Goal: Information Seeking & Learning: Learn about a topic

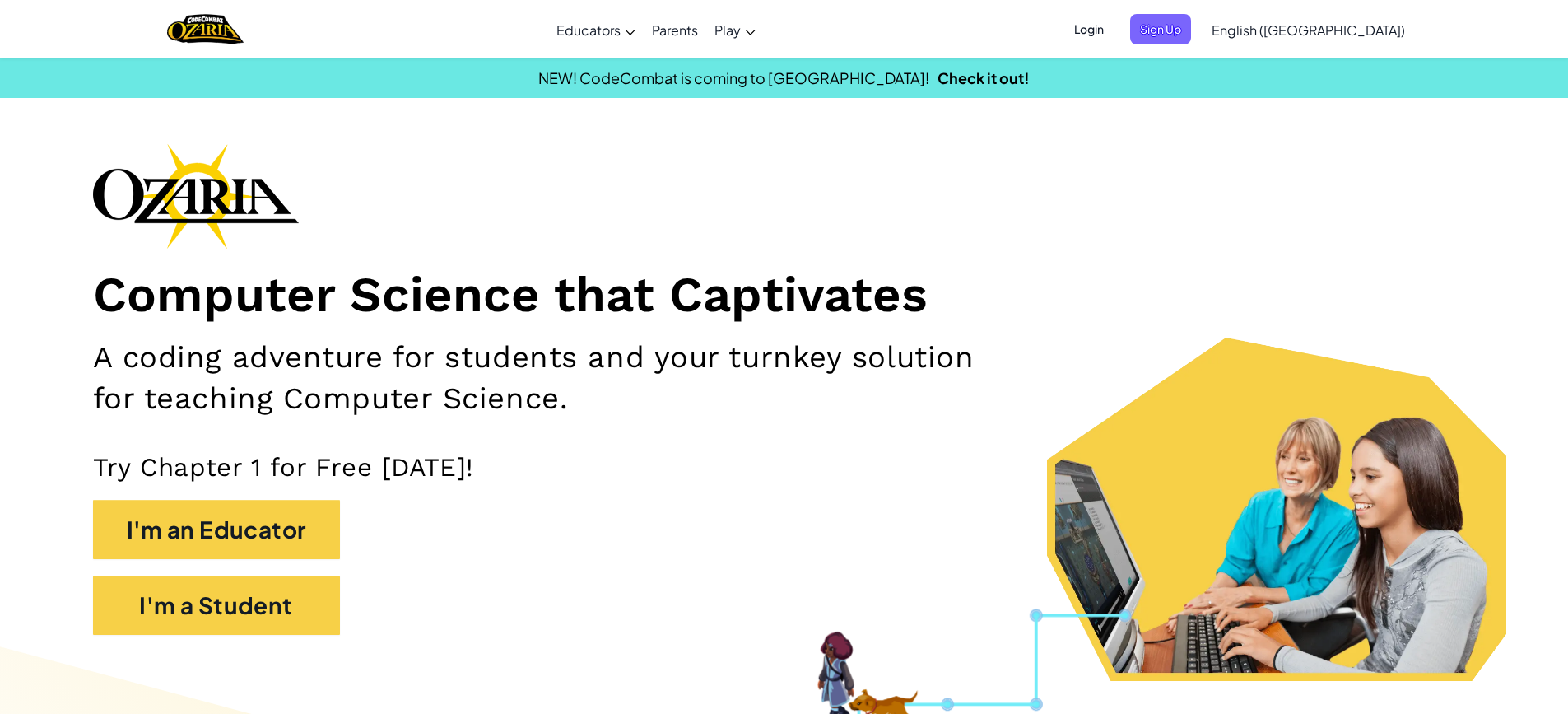
click at [1114, 26] on span "Login" at bounding box center [1088, 29] width 49 height 30
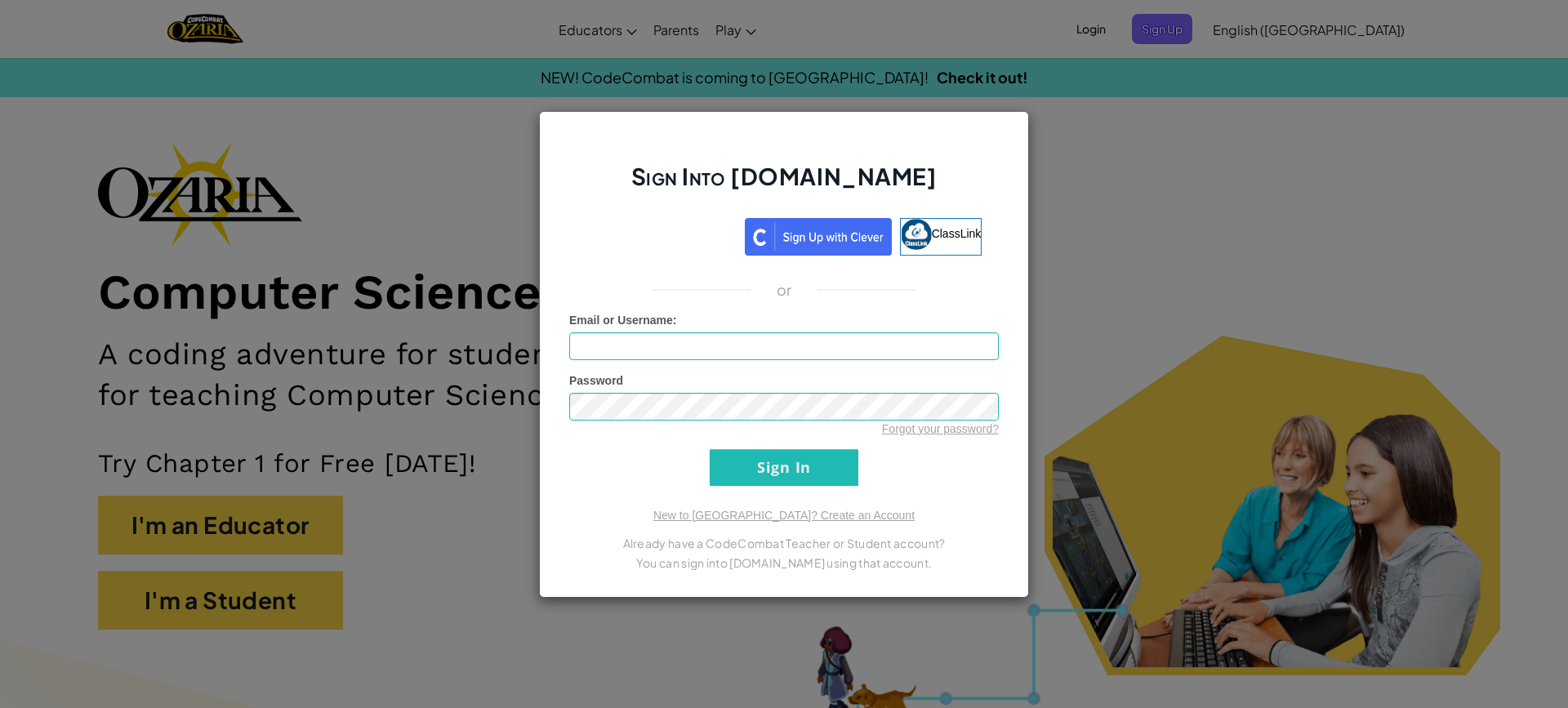
click at [802, 237] on img at bounding box center [818, 237] width 147 height 38
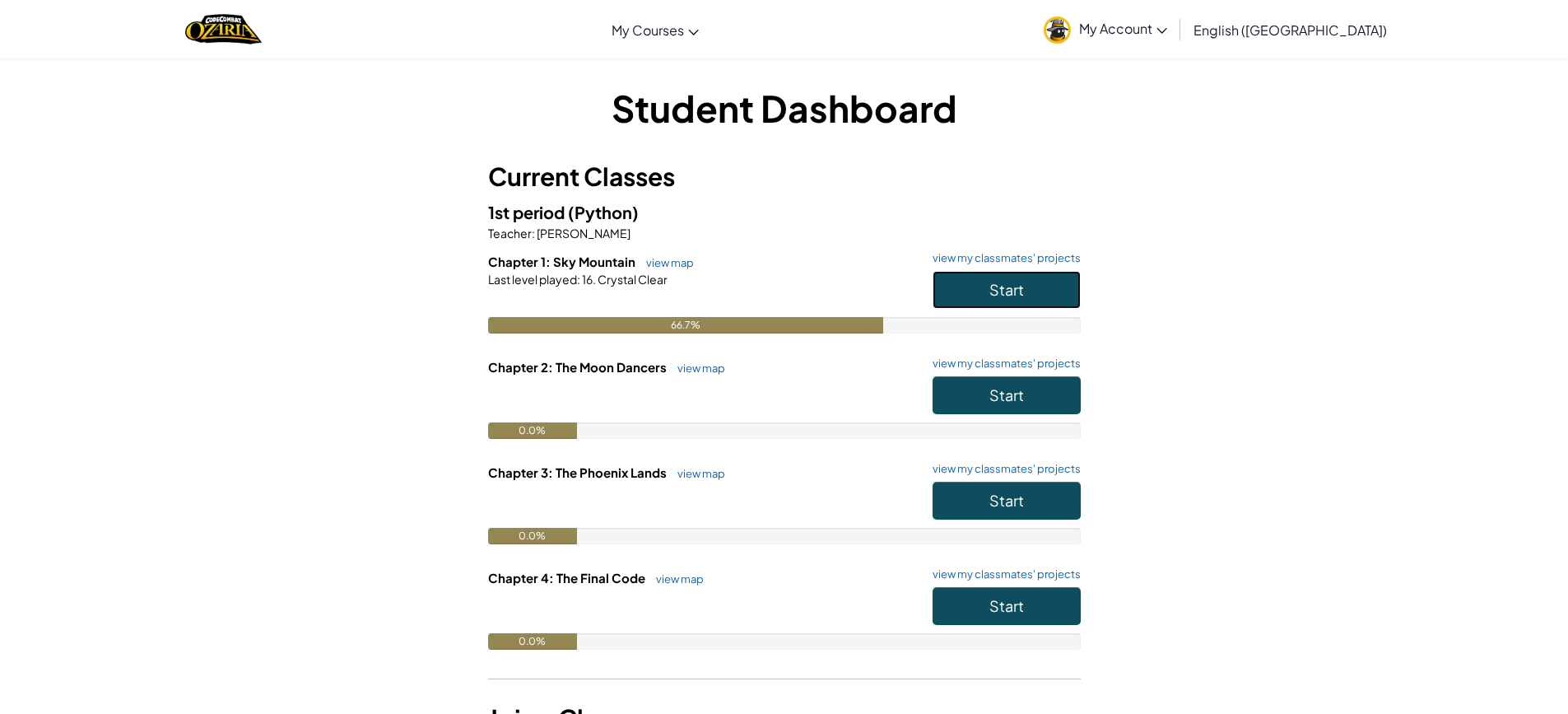
drag, startPoint x: 991, startPoint y: 280, endPoint x: 980, endPoint y: 292, distance: 16.3
click at [992, 280] on span "Start" at bounding box center [1006, 288] width 35 height 19
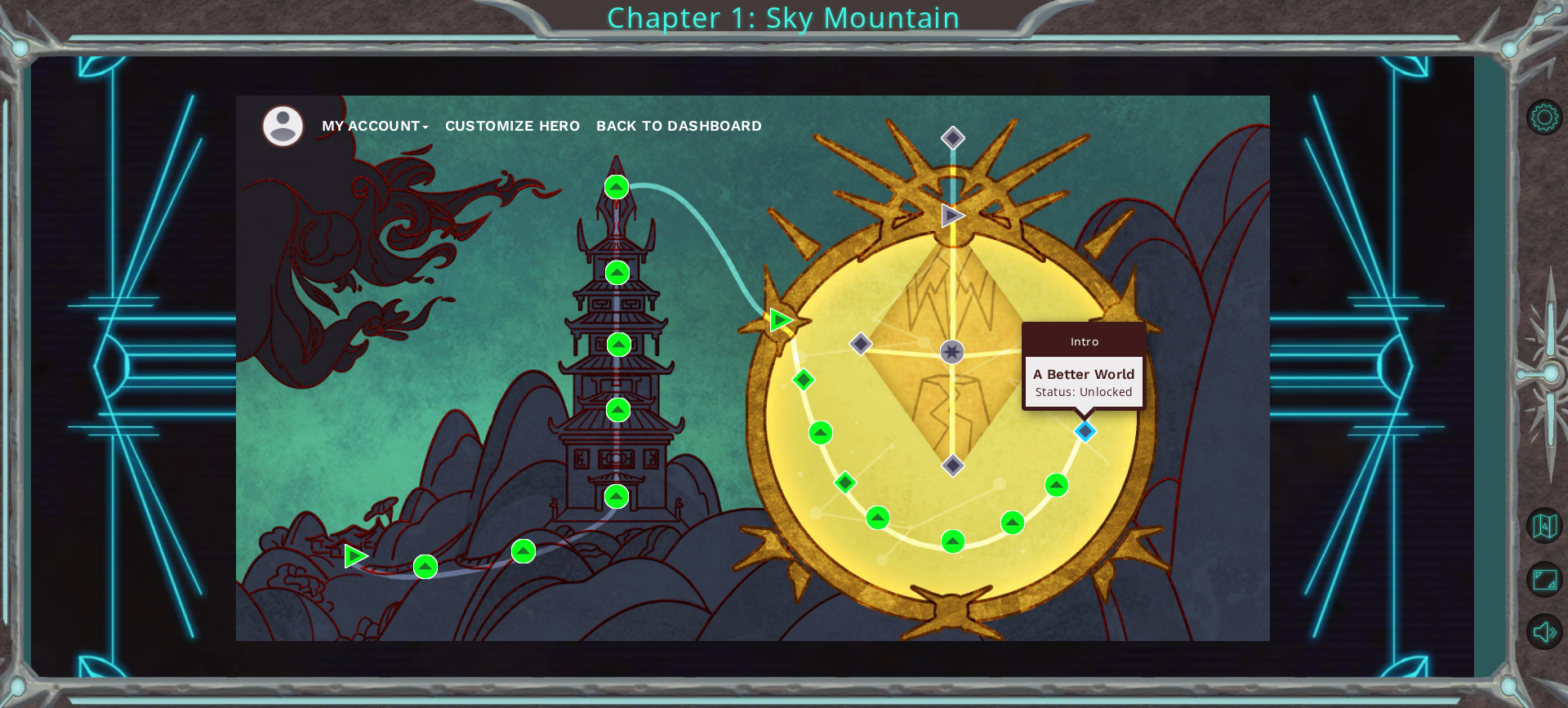
click at [1085, 410] on div "Intro A Better World Status: Unlocked" at bounding box center [1083, 365] width 125 height 89
click at [1087, 429] on img at bounding box center [1086, 431] width 25 height 25
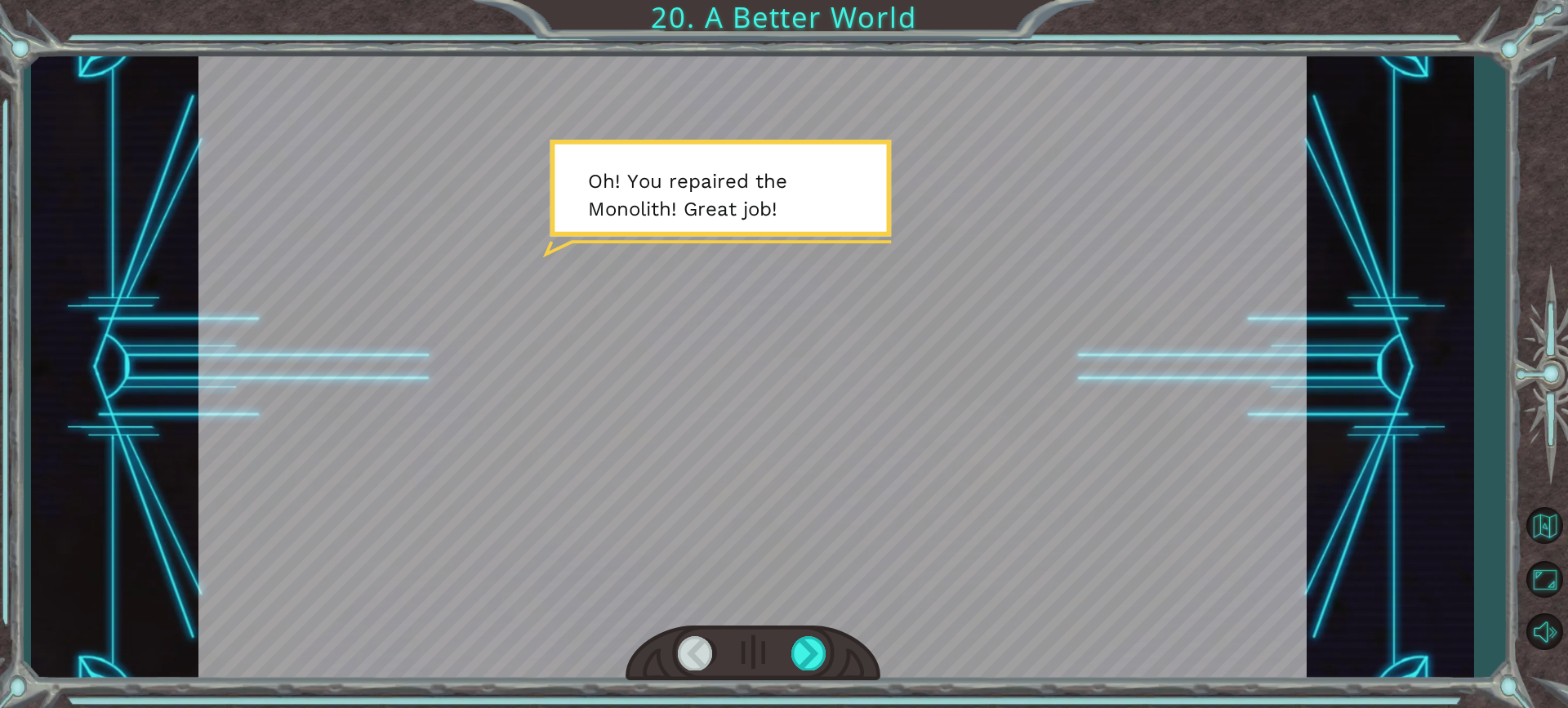
drag, startPoint x: 704, startPoint y: 283, endPoint x: 812, endPoint y: 309, distance: 111.1
click at [704, 276] on div at bounding box center [753, 367] width 1108 height 622
click at [757, 665] on div at bounding box center [753, 653] width 254 height 56
click at [804, 643] on div at bounding box center [809, 652] width 36 height 34
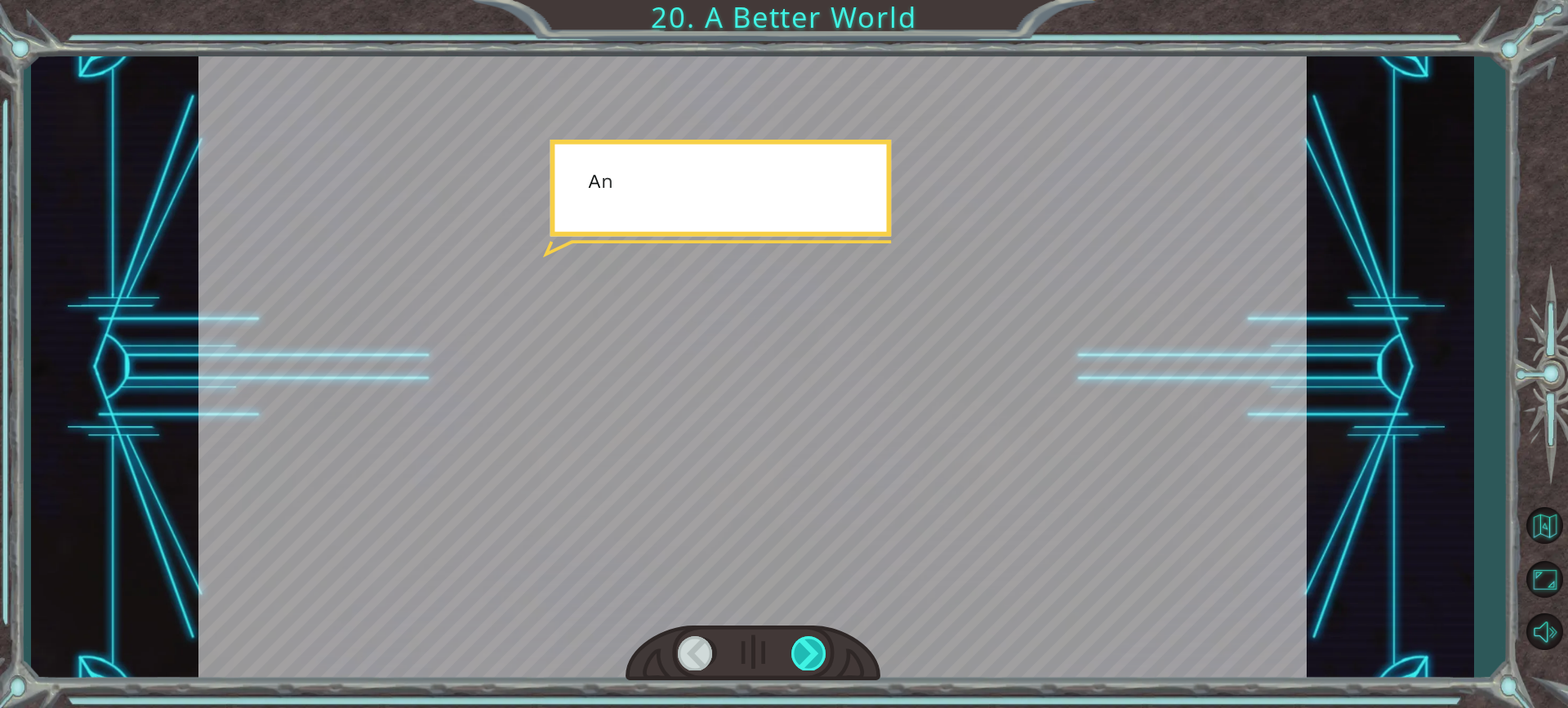
click at [804, 643] on div at bounding box center [809, 652] width 36 height 34
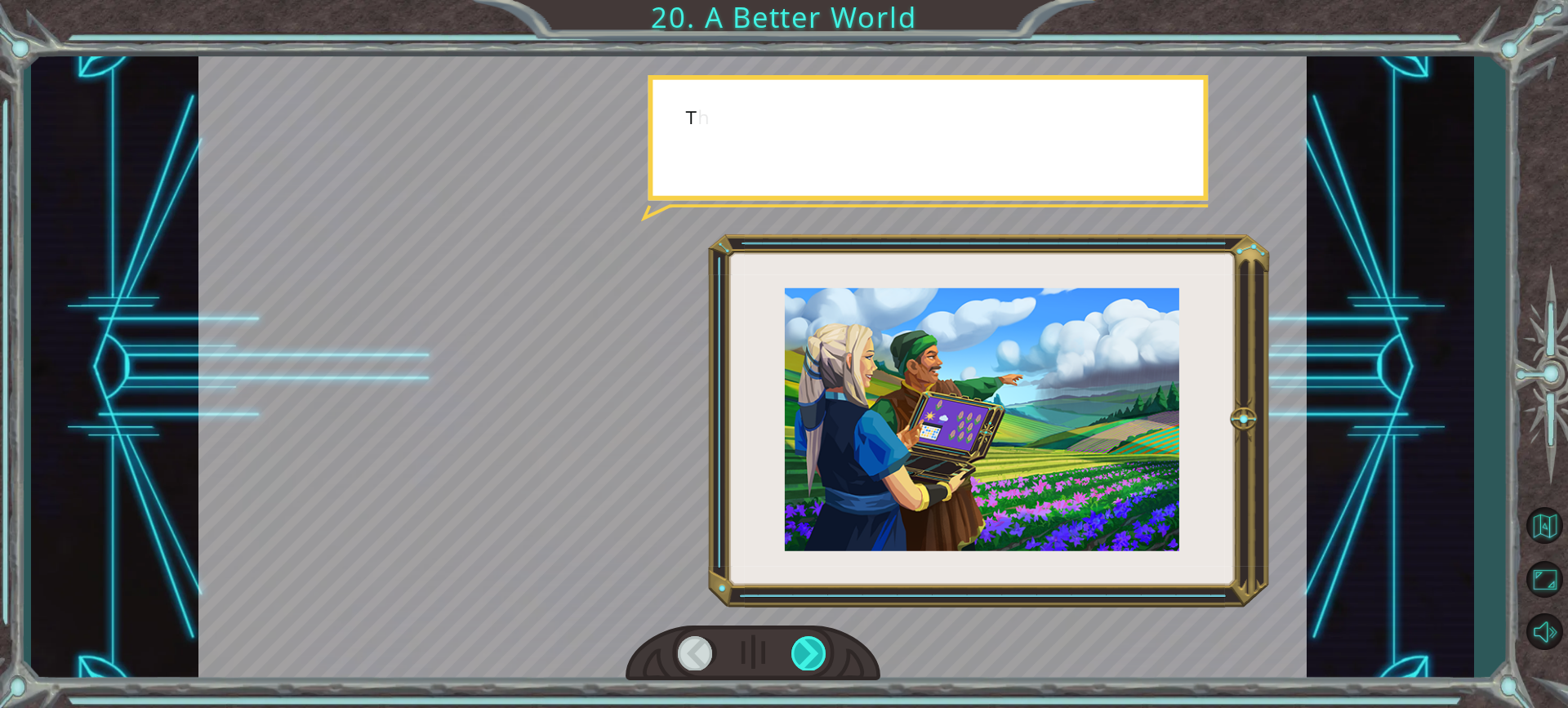
click at [804, 643] on div at bounding box center [809, 652] width 36 height 34
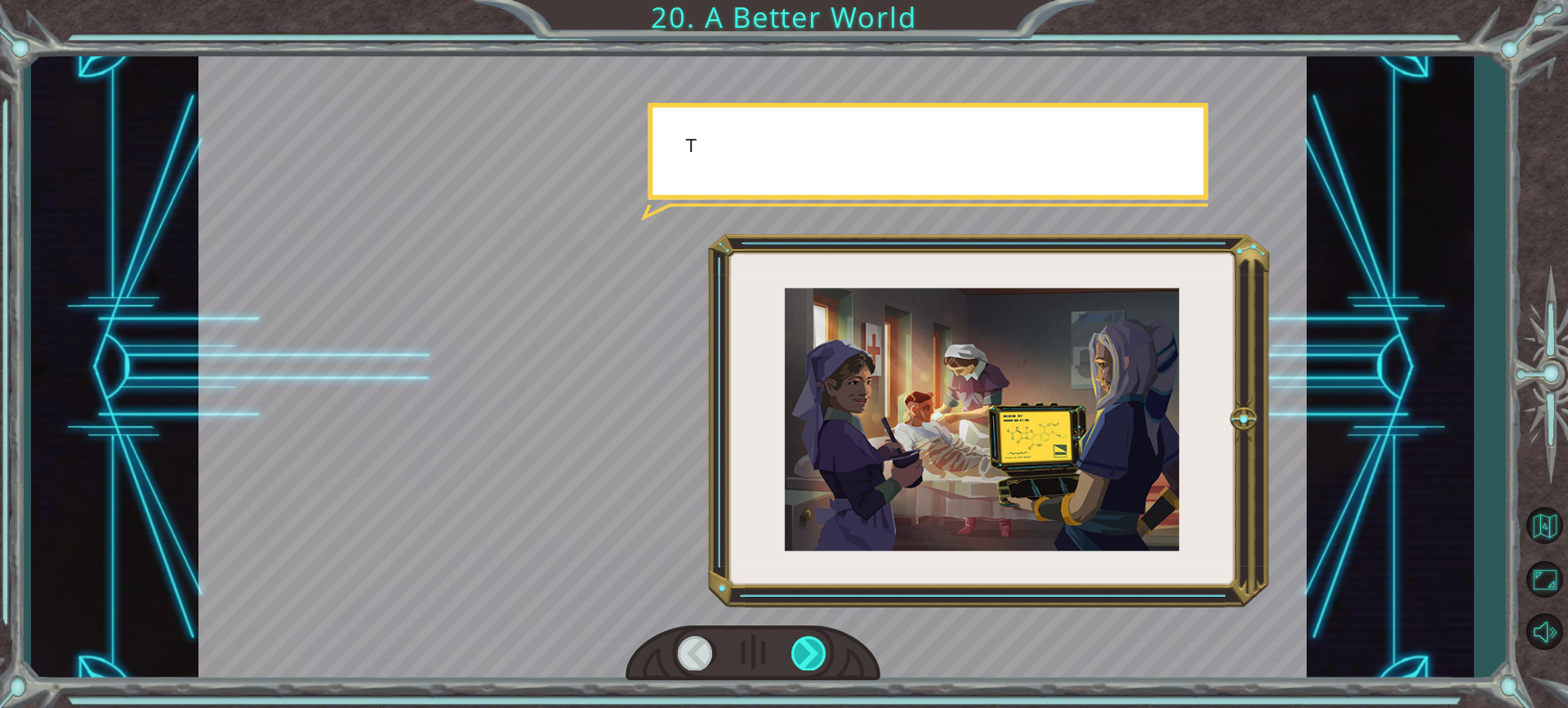
click at [804, 643] on div at bounding box center [809, 652] width 36 height 34
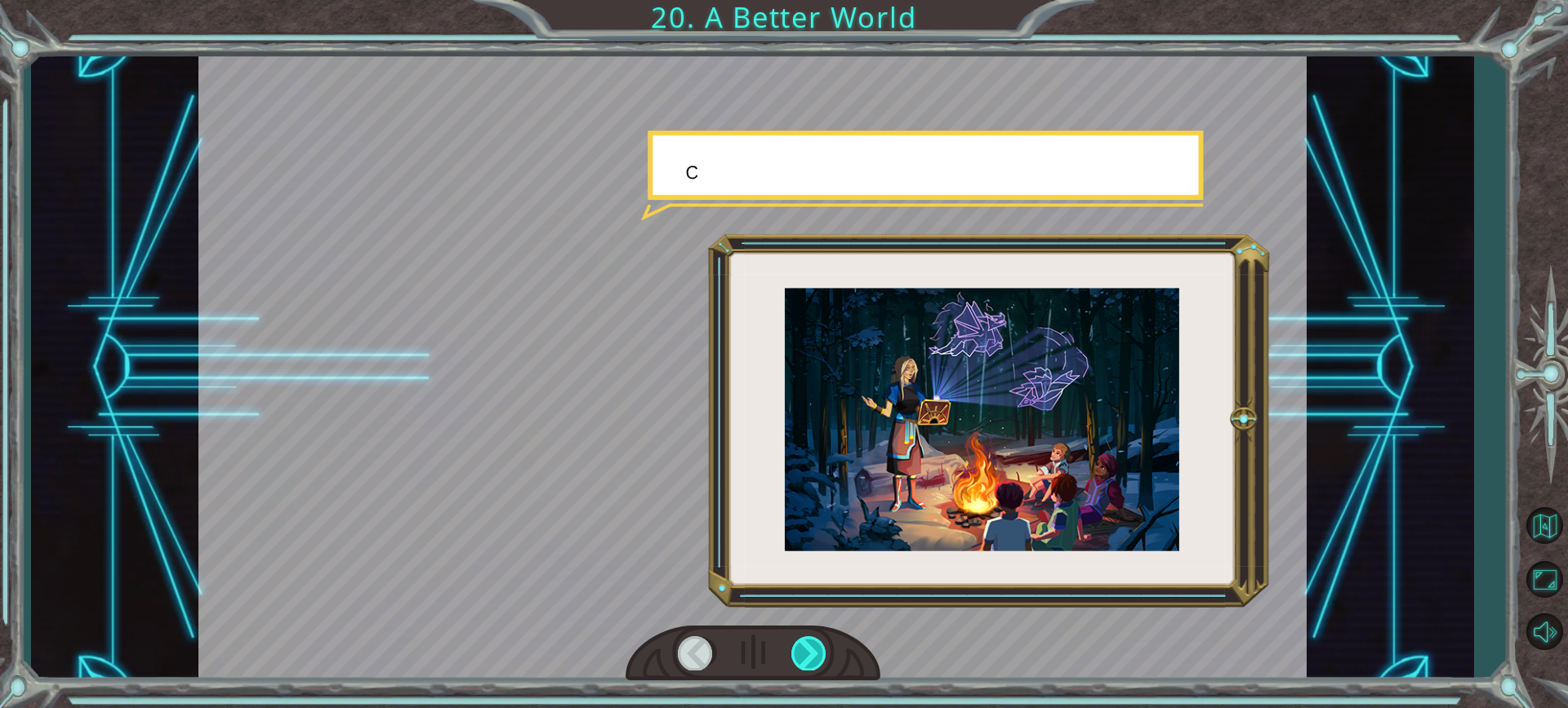
click at [804, 643] on div at bounding box center [809, 652] width 36 height 34
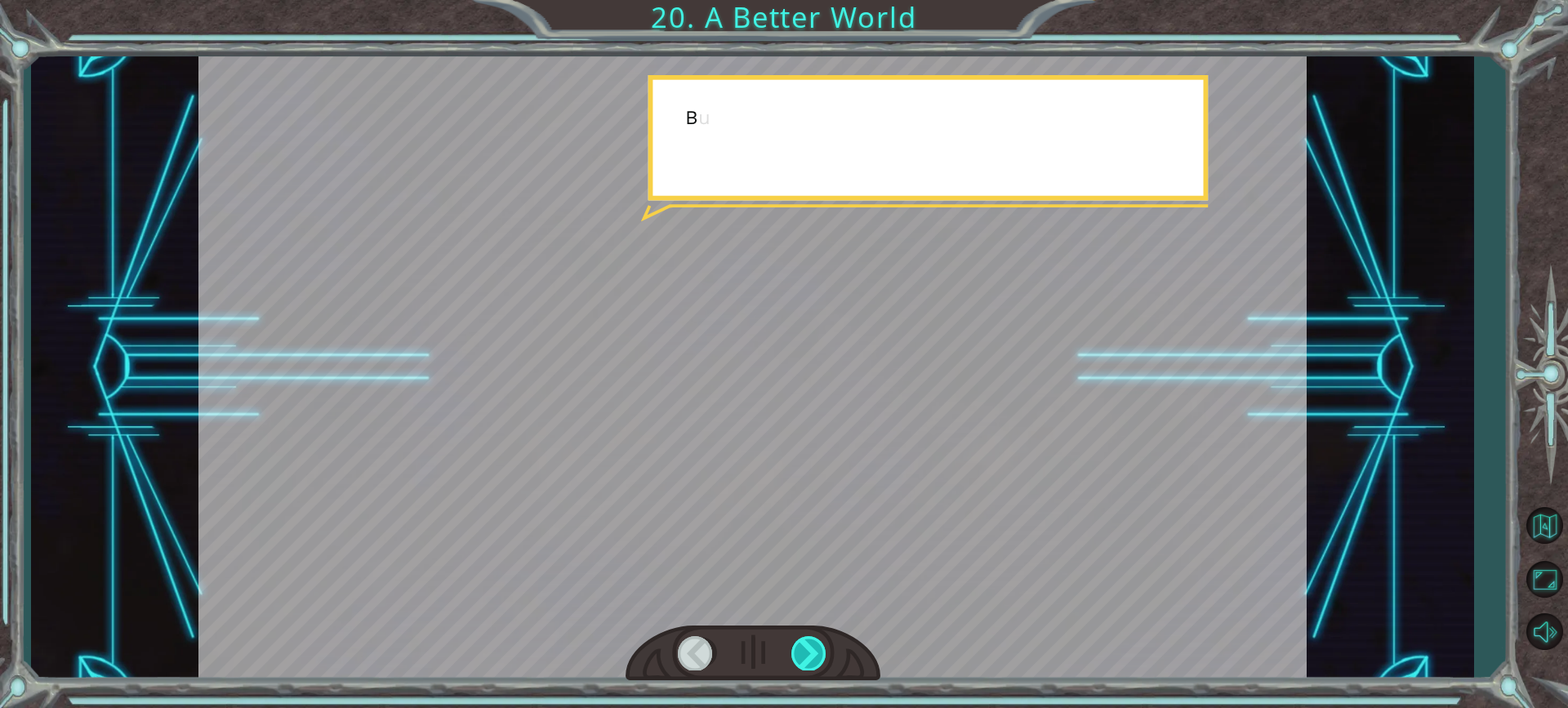
click at [804, 643] on div at bounding box center [809, 652] width 36 height 34
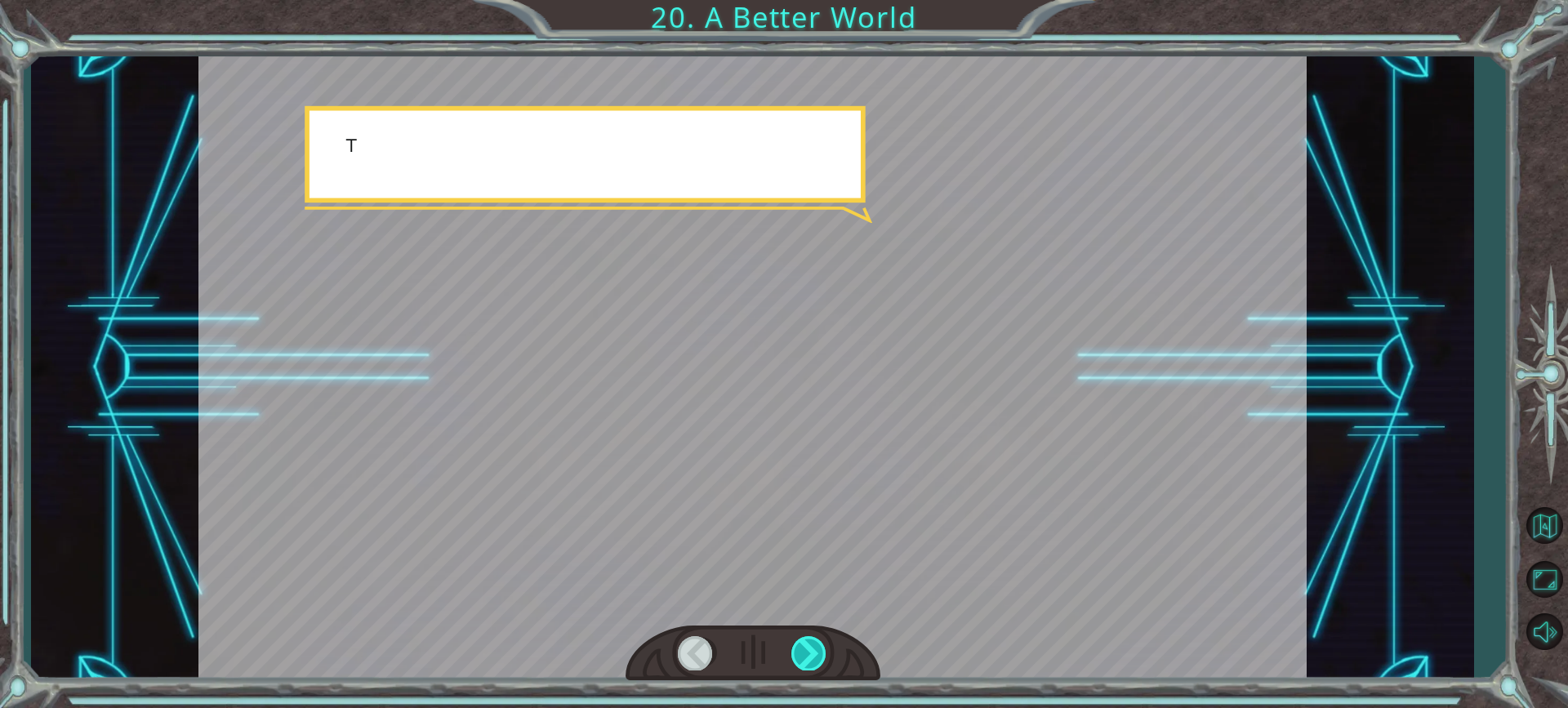
click at [804, 643] on div at bounding box center [809, 652] width 36 height 34
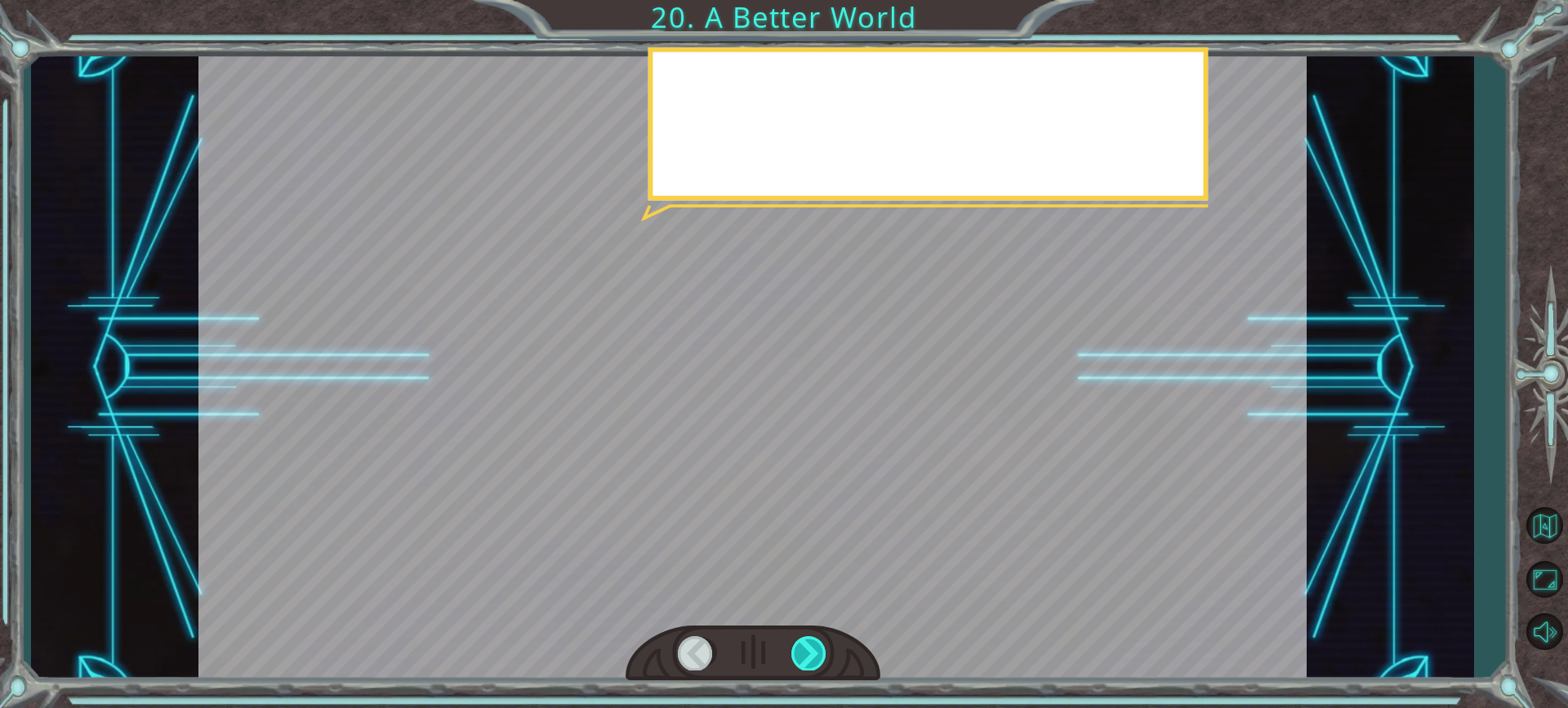
click at [804, 643] on div at bounding box center [809, 652] width 36 height 34
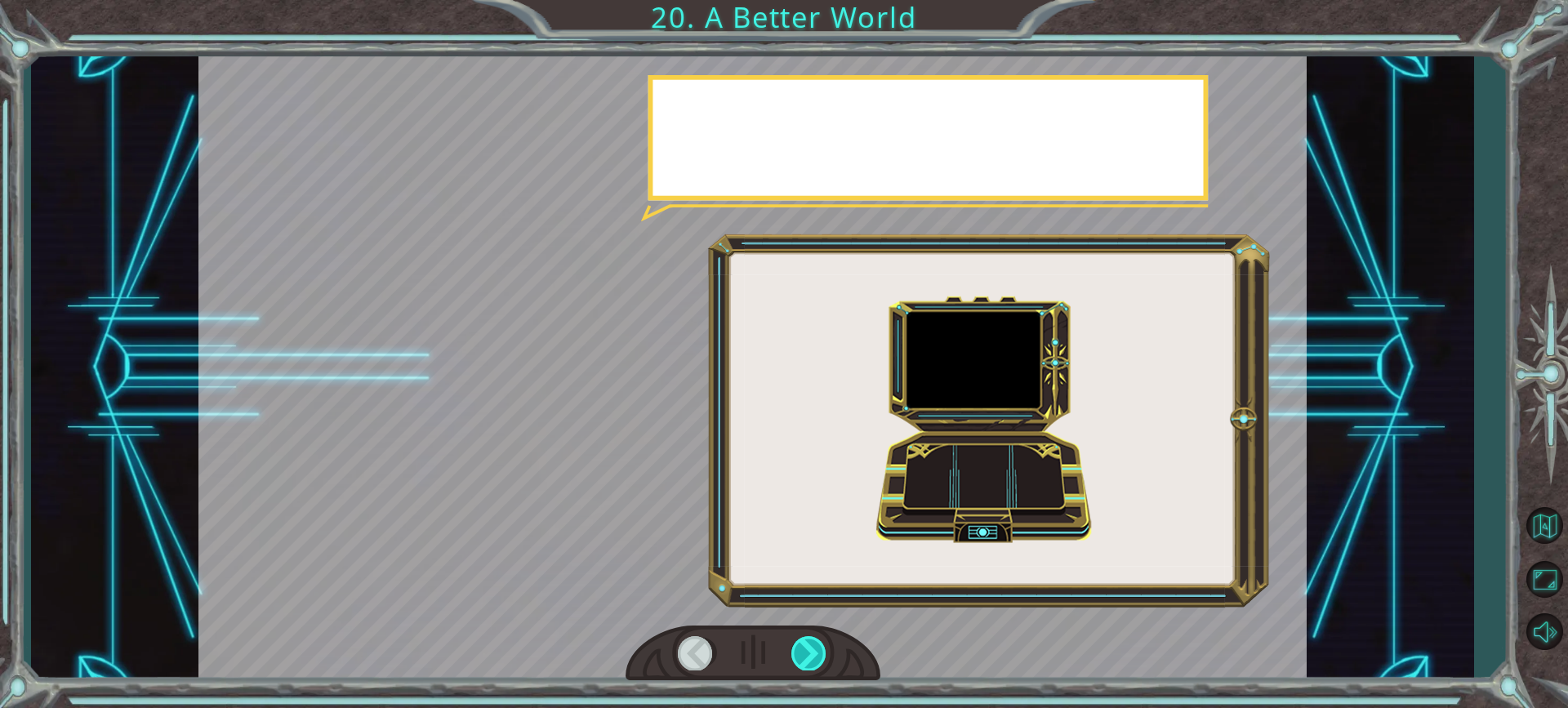
click at [804, 643] on div at bounding box center [809, 652] width 36 height 34
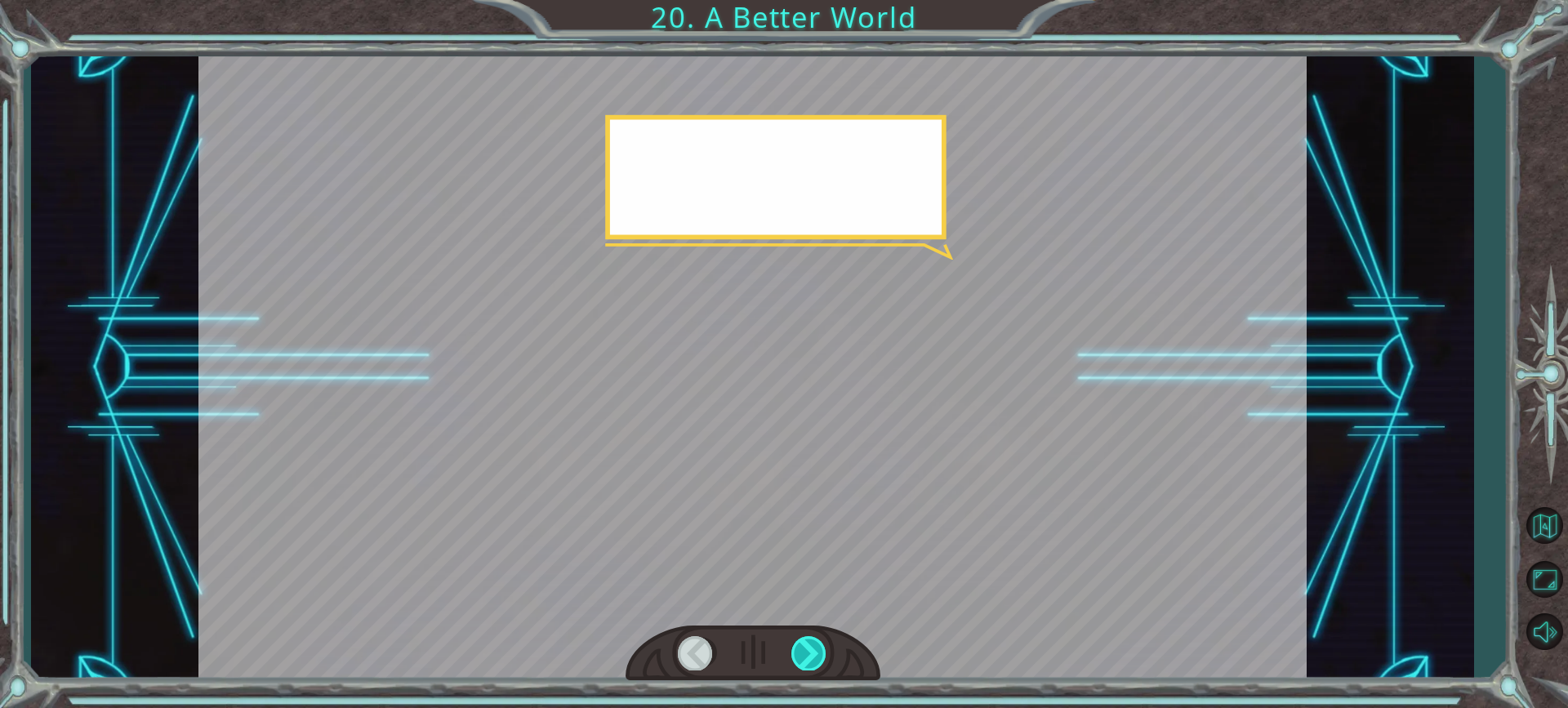
click at [804, 643] on div at bounding box center [809, 652] width 36 height 34
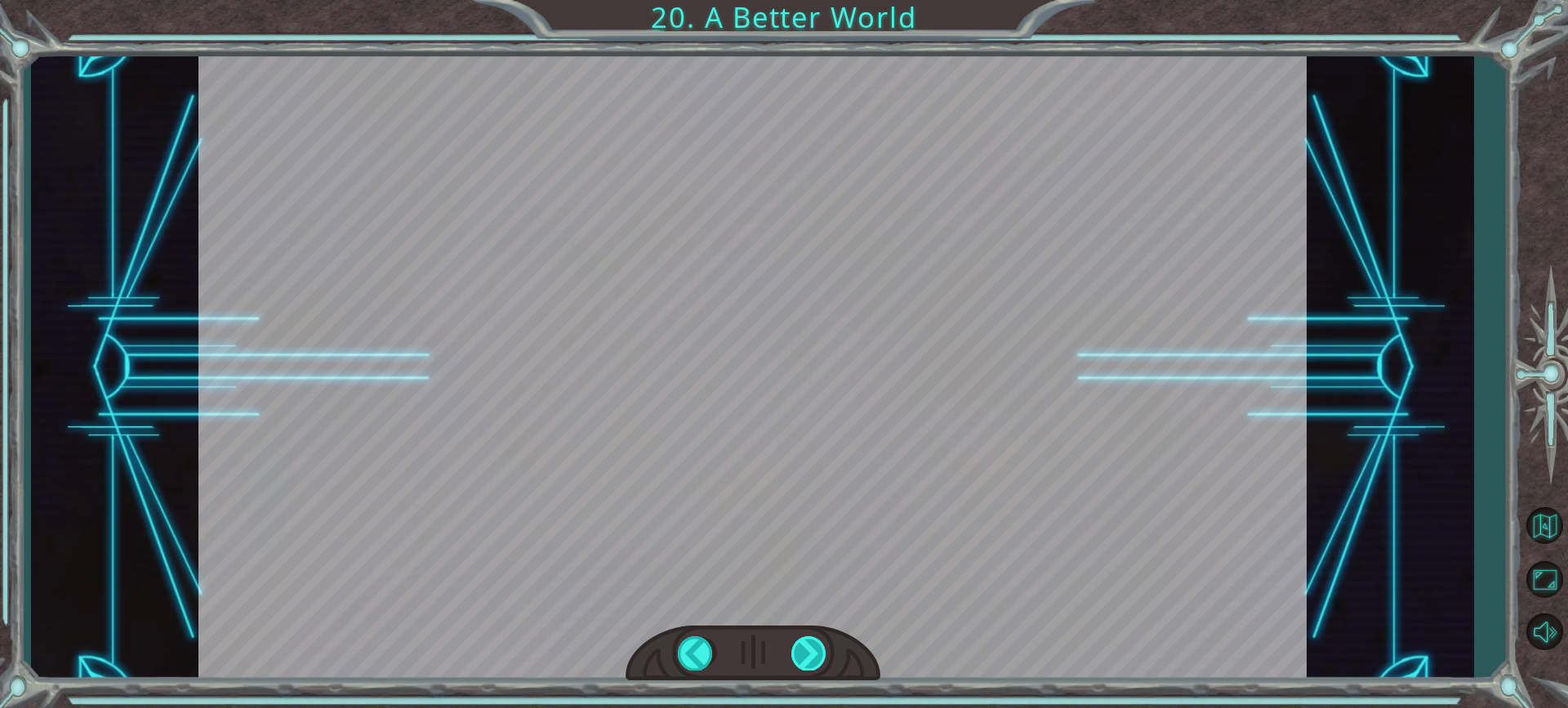
click at [804, 0] on div "O h ! Y o u r e p a i r e d t h e M o n o l i t h ! G r e a t j o b ! A n d i t…" at bounding box center [784, 0] width 1568 height 0
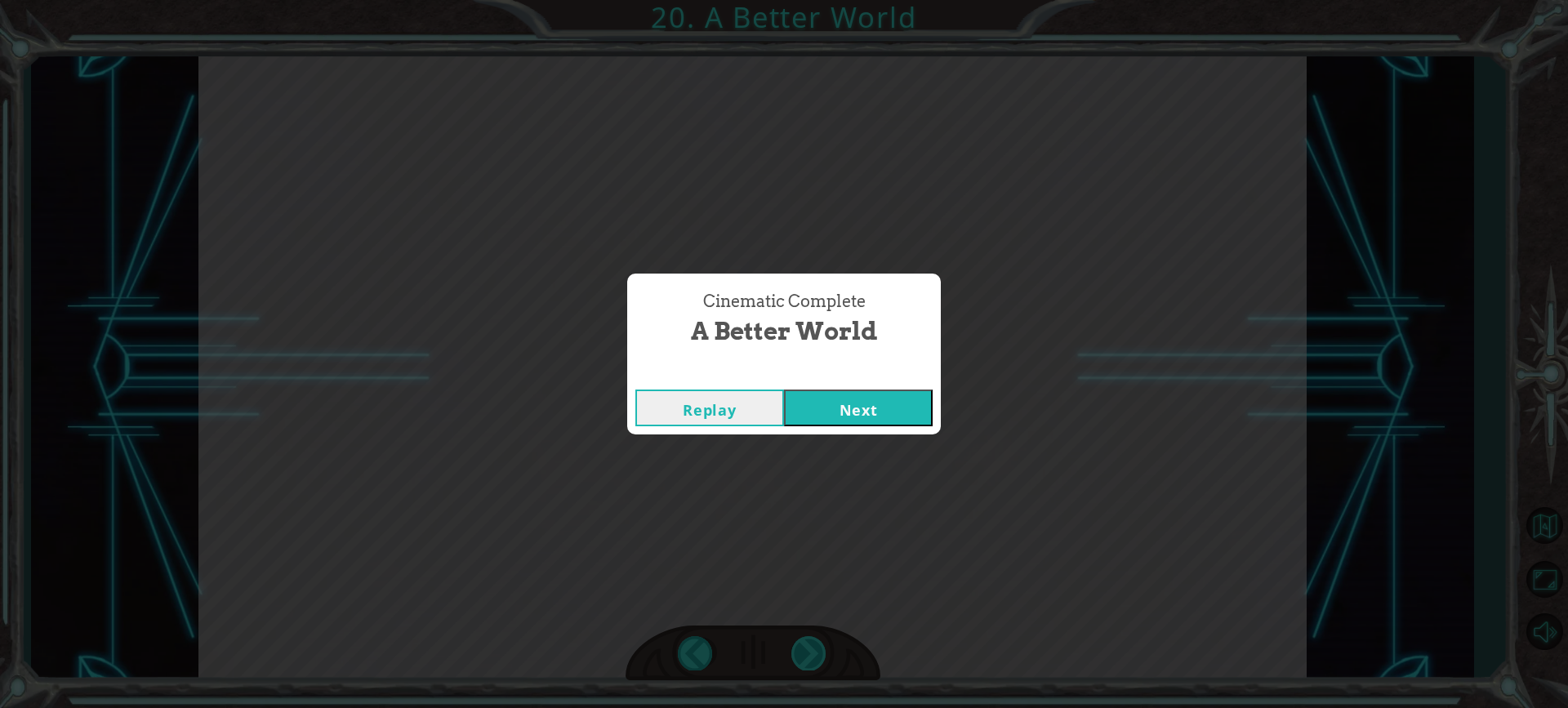
click at [804, 643] on div "Cinematic Complete A Better World Replay Next" at bounding box center [784, 354] width 1568 height 708
click at [883, 412] on button "Next" at bounding box center [858, 408] width 148 height 37
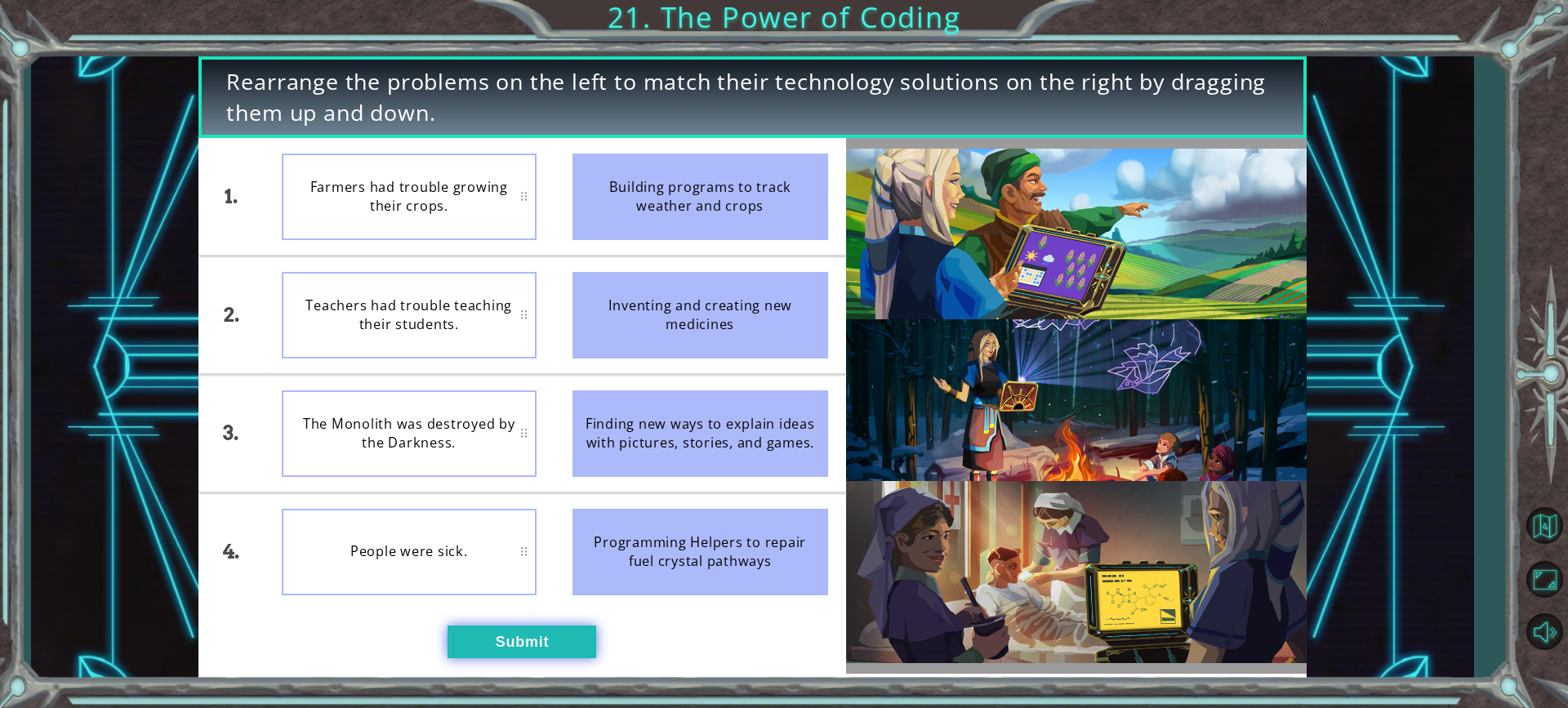
click at [523, 647] on button "Submit" at bounding box center [522, 641] width 148 height 33
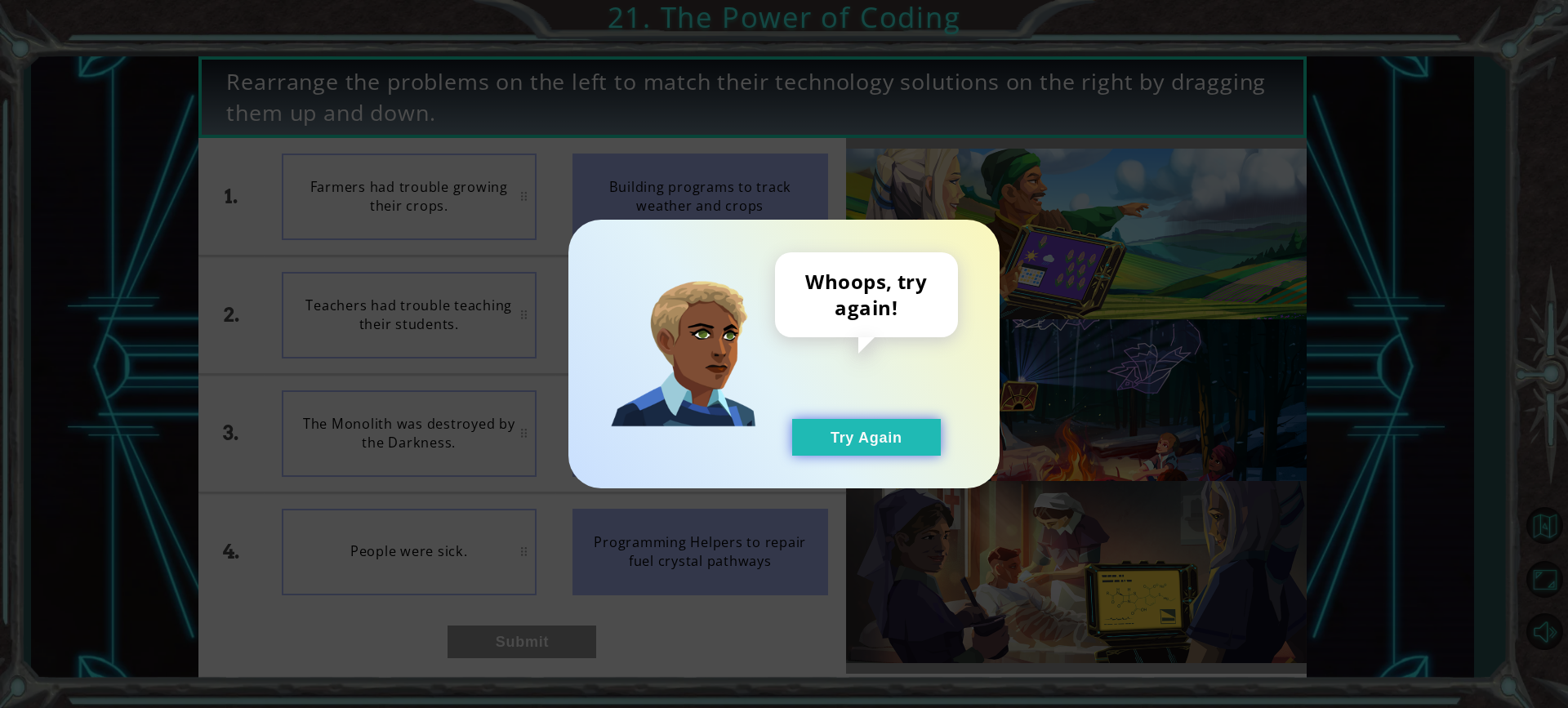
click at [890, 435] on button "Try Again" at bounding box center [867, 437] width 148 height 37
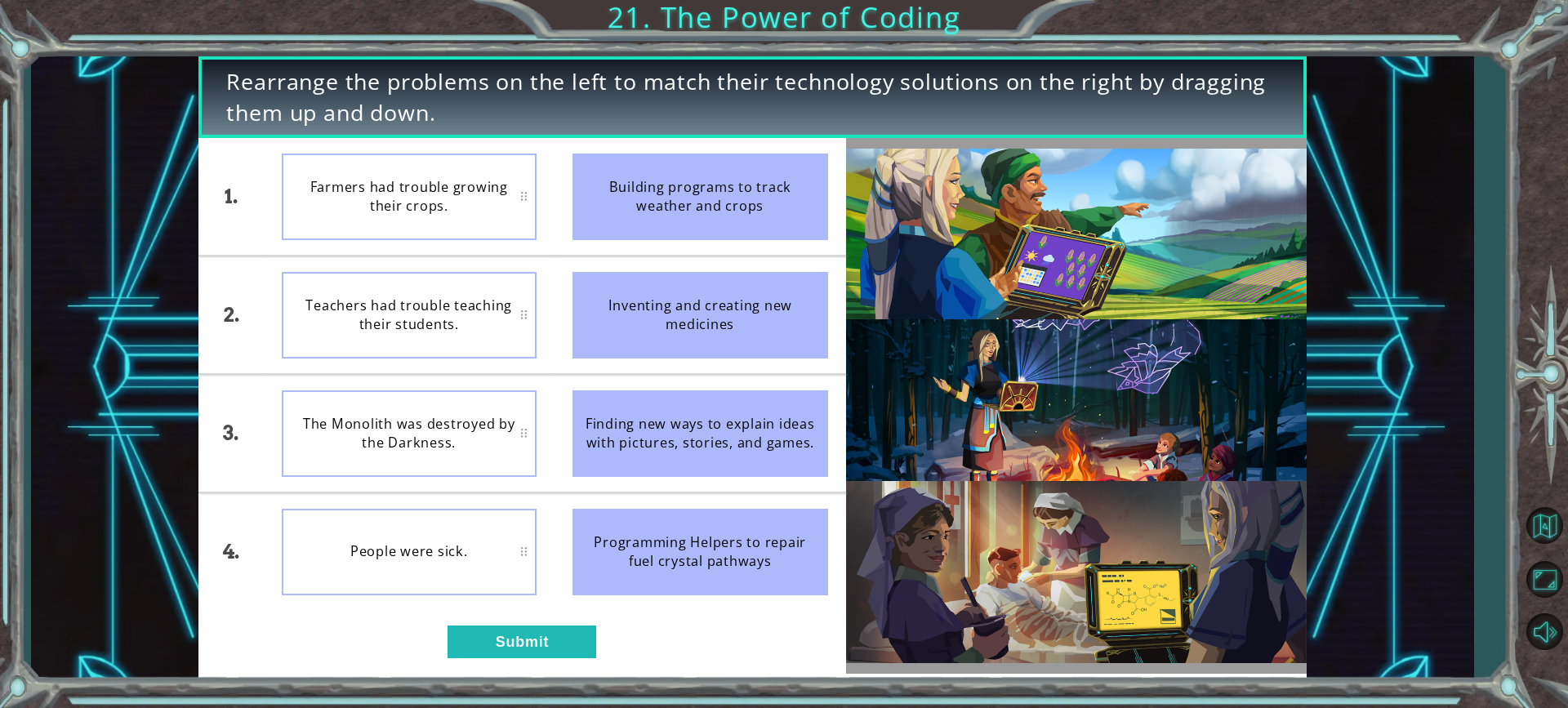
drag, startPoint x: 727, startPoint y: 188, endPoint x: 672, endPoint y: 220, distance: 63.6
click at [708, 205] on div "Building programs to track weather and crops" at bounding box center [700, 197] width 254 height 87
drag, startPoint x: 651, startPoint y: 225, endPoint x: 610, endPoint y: 320, distance: 103.5
click at [526, 335] on div "1. 2. 3. 4. Farmers had trouble growing their crops. Teachers had trouble teach…" at bounding box center [522, 373] width 647 height 471
drag, startPoint x: 788, startPoint y: 321, endPoint x: 438, endPoint y: 291, distance: 351.3
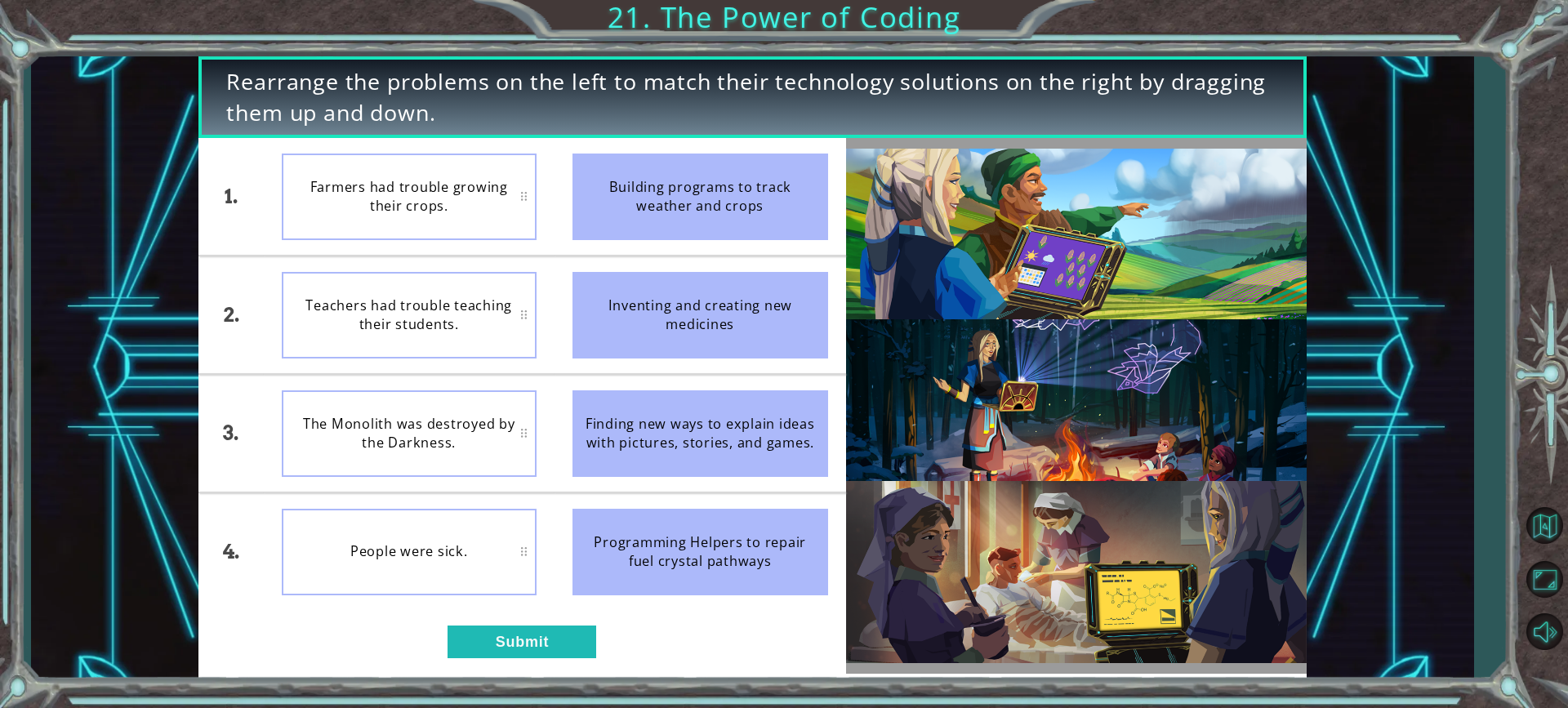
click at [452, 294] on div "1. 2. 3. 4. Farmers had trouble growing their crops. Teachers had trouble teach…" at bounding box center [522, 373] width 647 height 471
click at [458, 300] on div "Teachers had trouble teaching their students." at bounding box center [409, 315] width 254 height 87
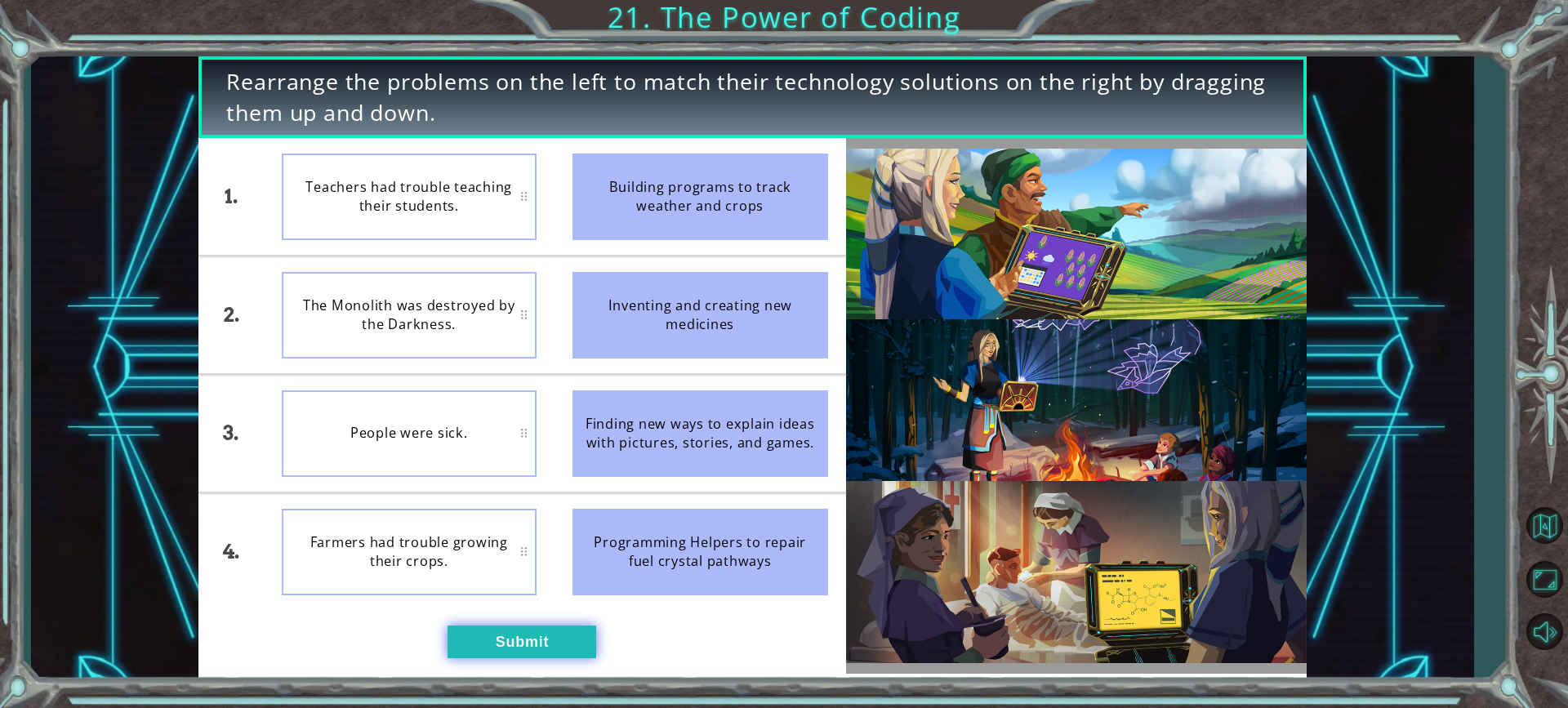
click at [535, 632] on button "Submit" at bounding box center [522, 641] width 148 height 33
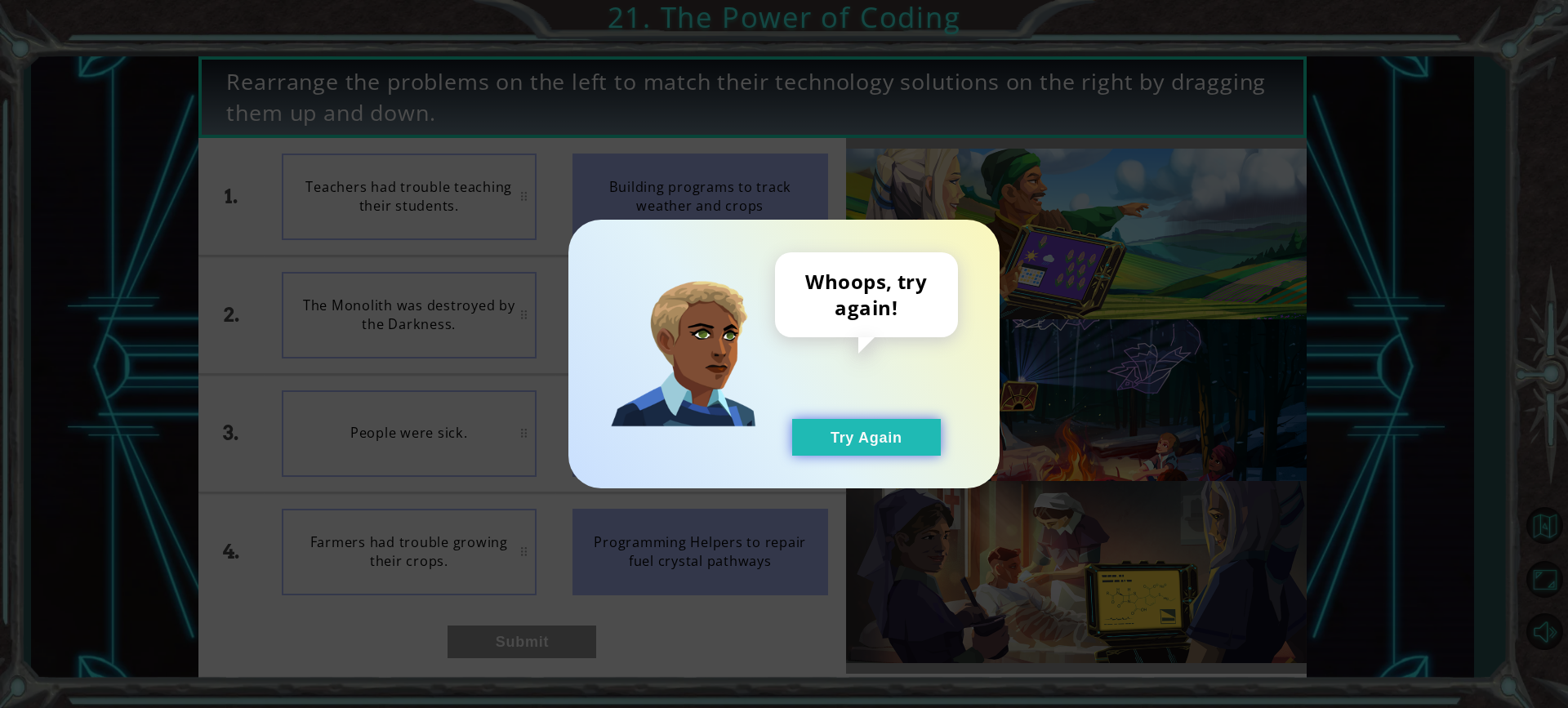
click at [835, 426] on button "Try Again" at bounding box center [867, 437] width 148 height 37
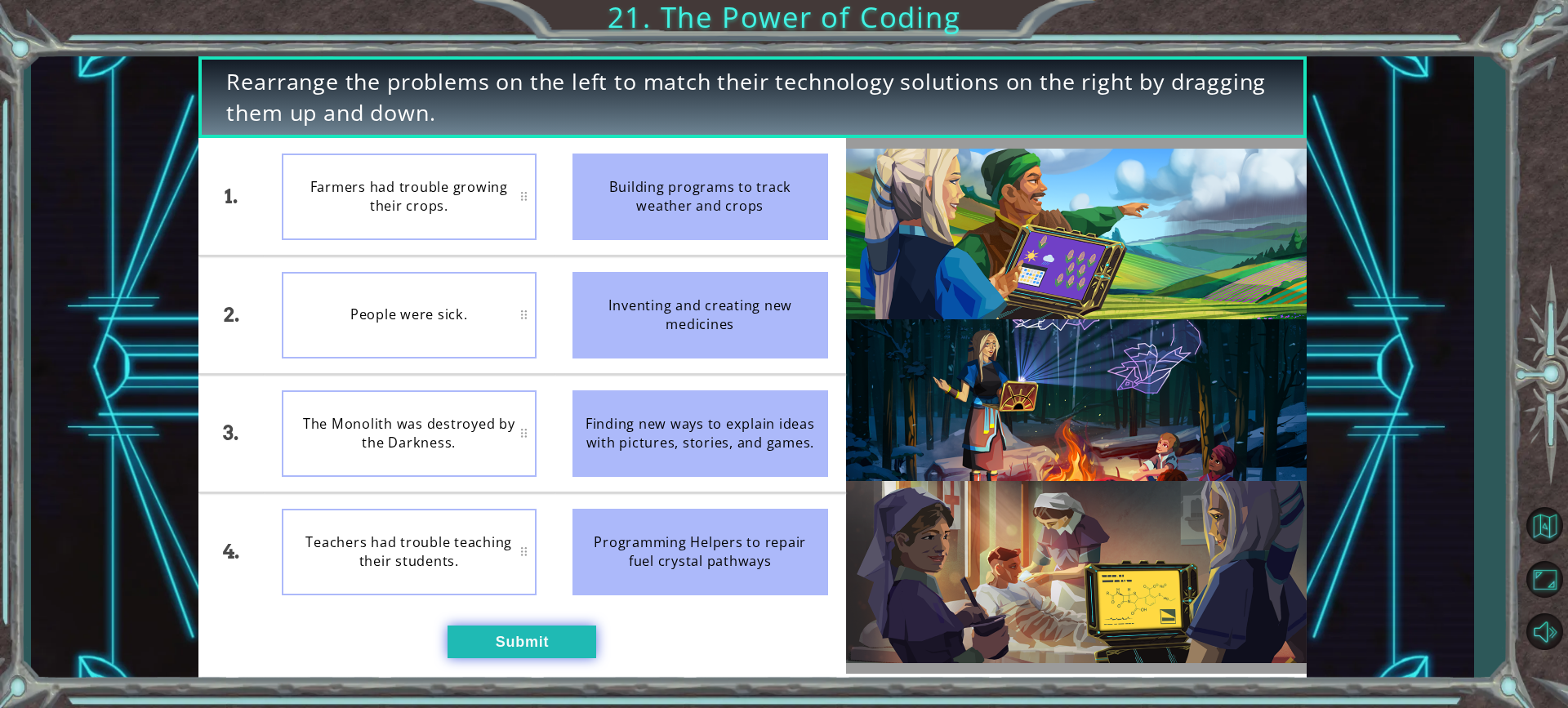
click at [527, 632] on button "Submit" at bounding box center [522, 641] width 148 height 33
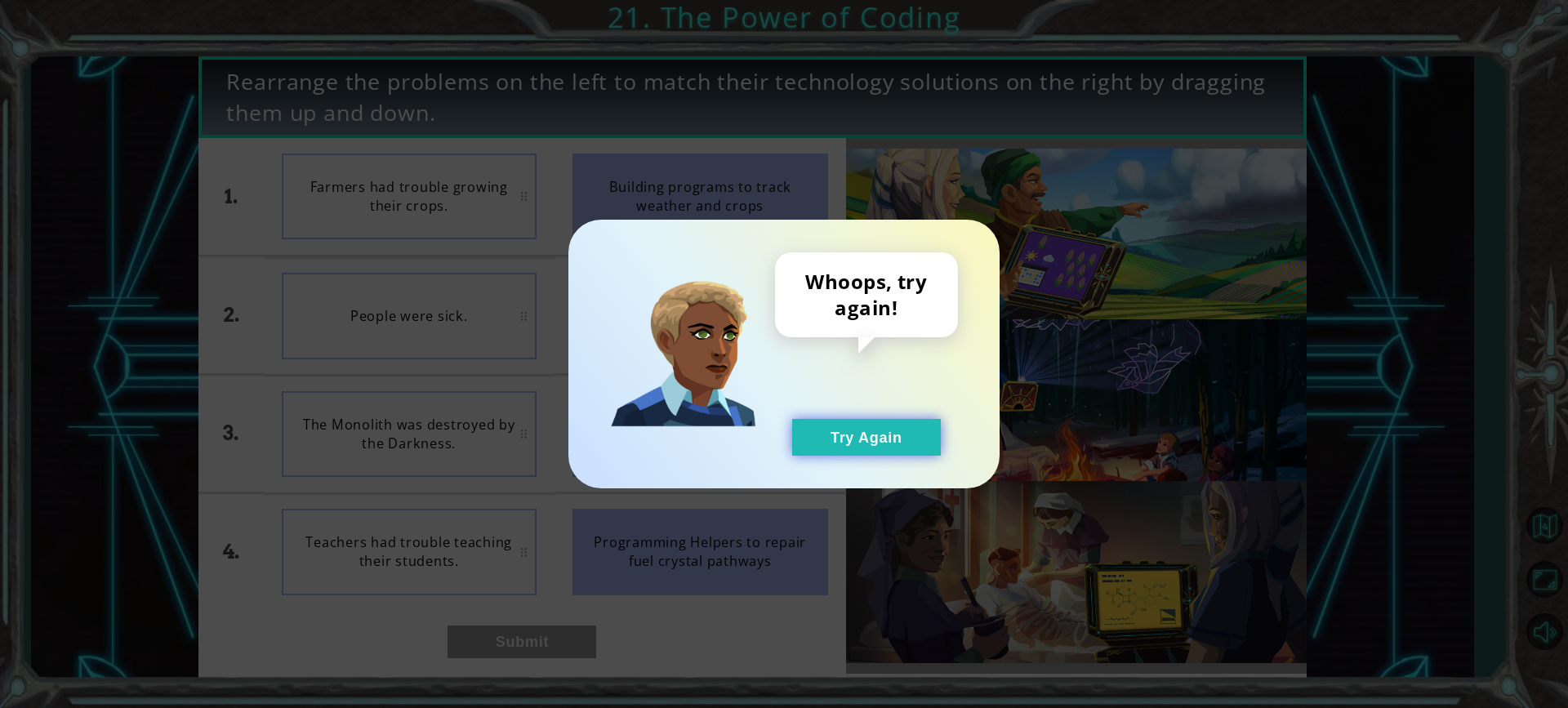
click at [870, 429] on button "Try Again" at bounding box center [867, 437] width 148 height 37
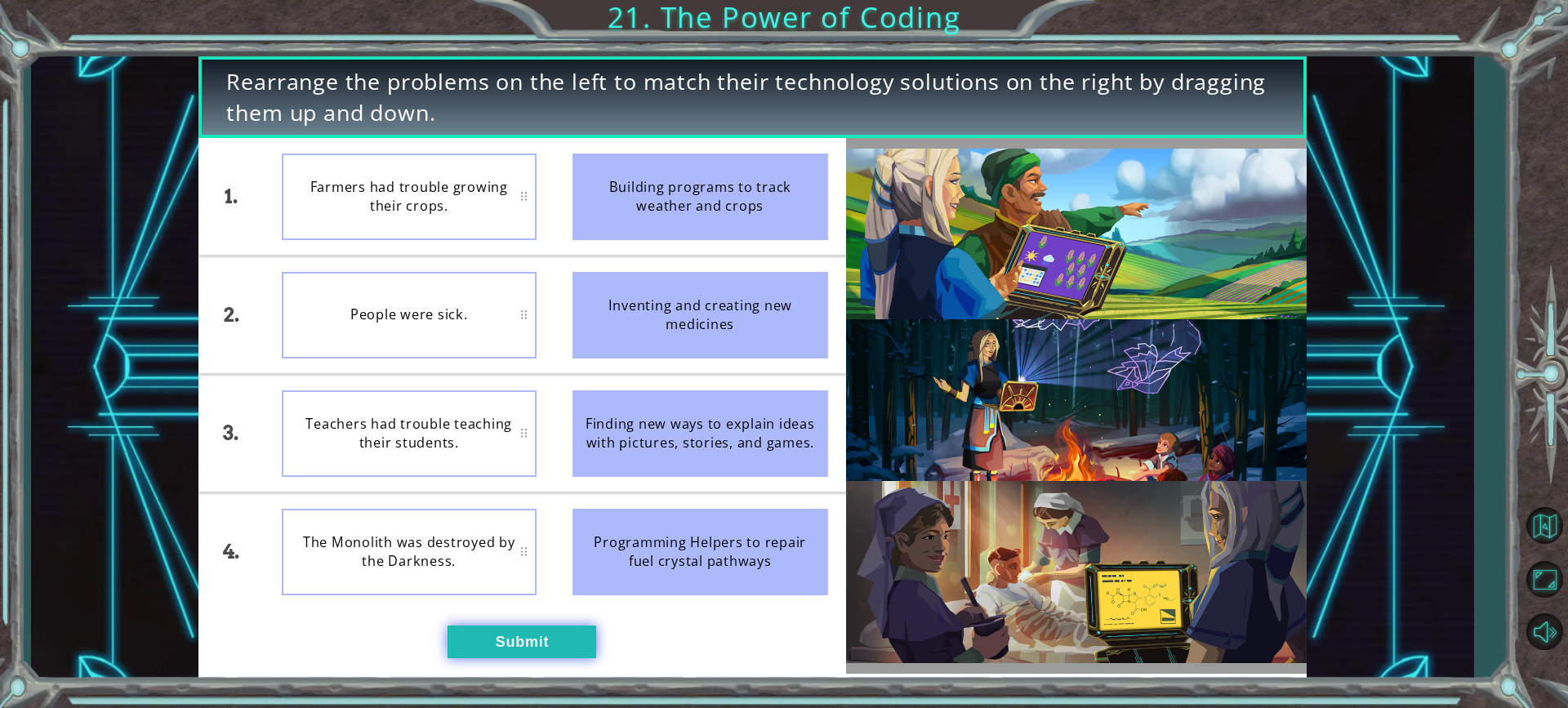
click at [540, 638] on button "Submit" at bounding box center [522, 641] width 148 height 33
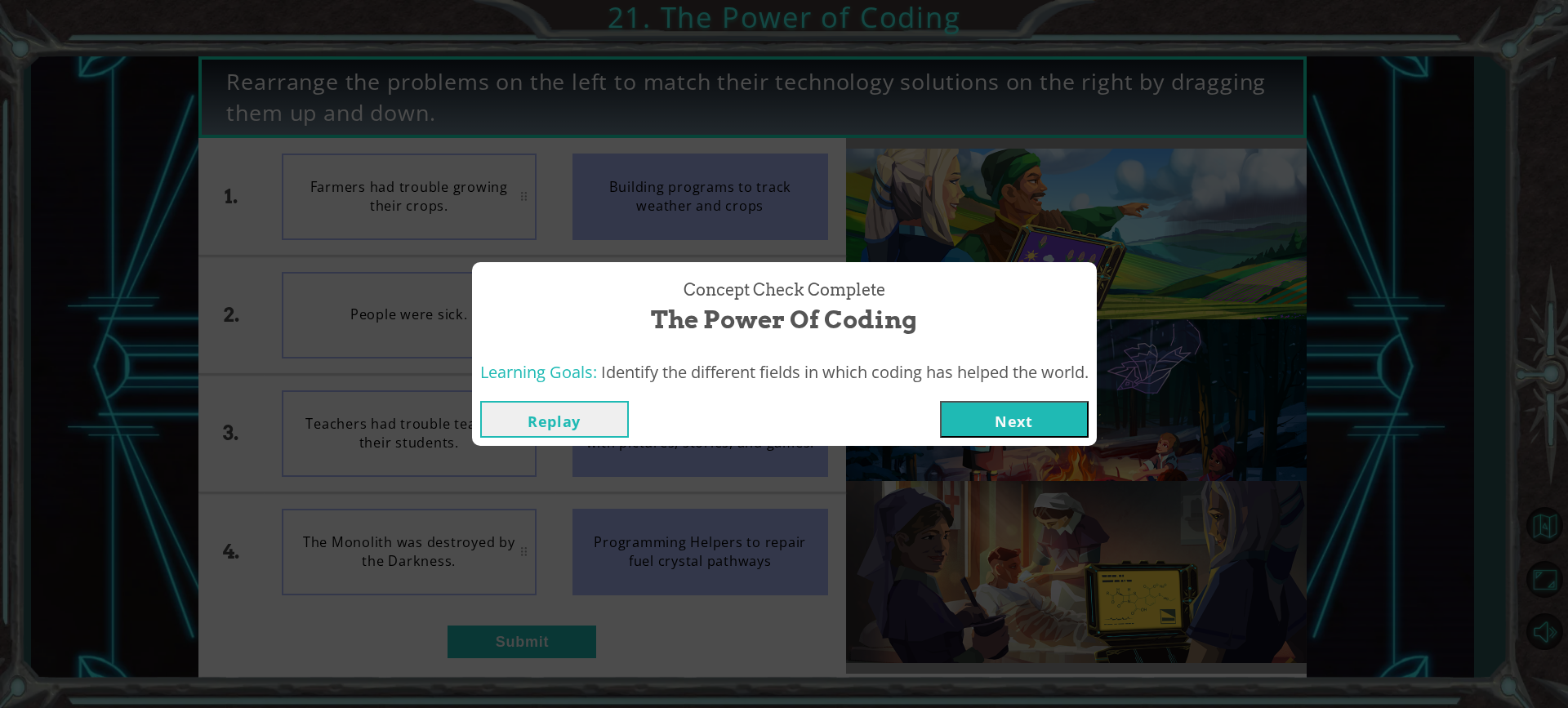
click at [1049, 416] on button "Next" at bounding box center [1014, 419] width 148 height 37
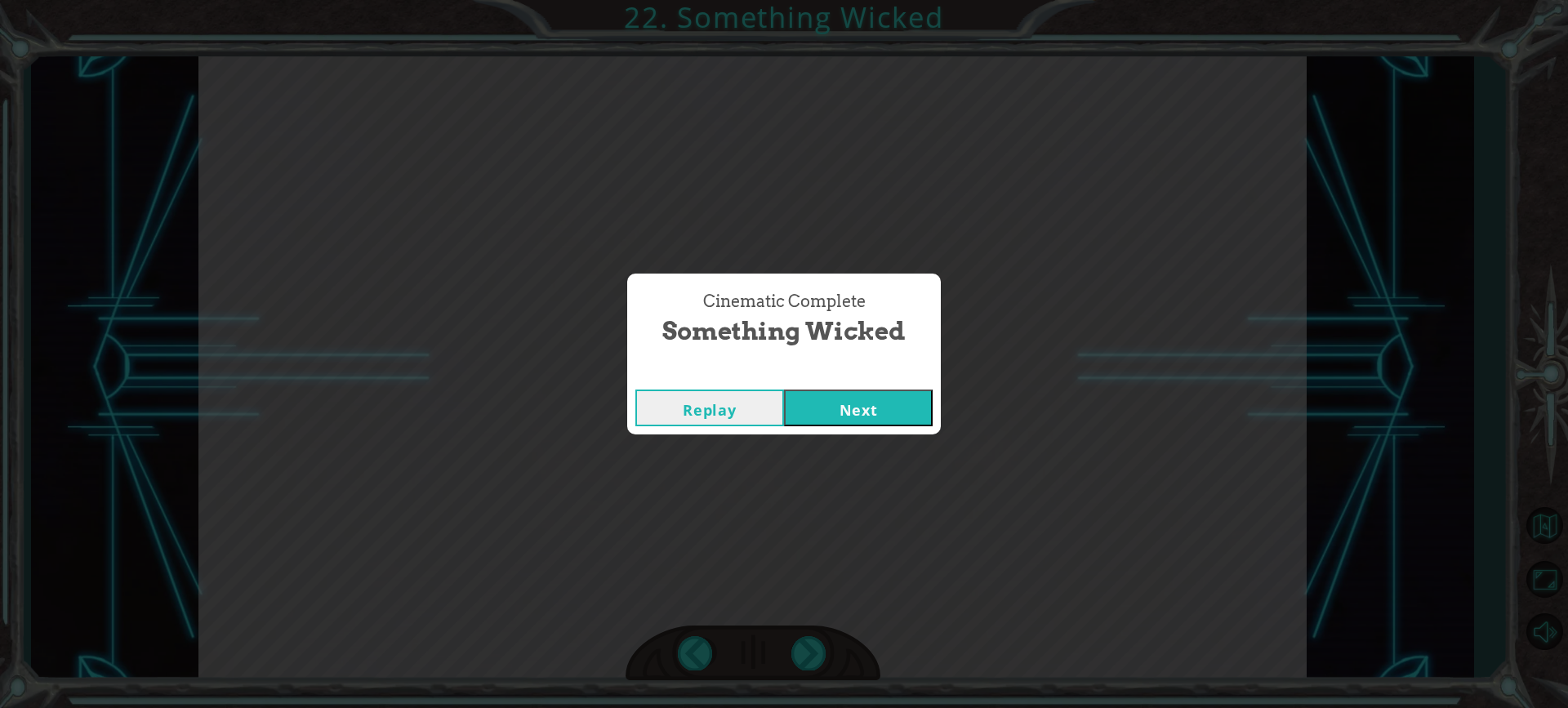
click at [876, 407] on button "Next" at bounding box center [858, 408] width 148 height 37
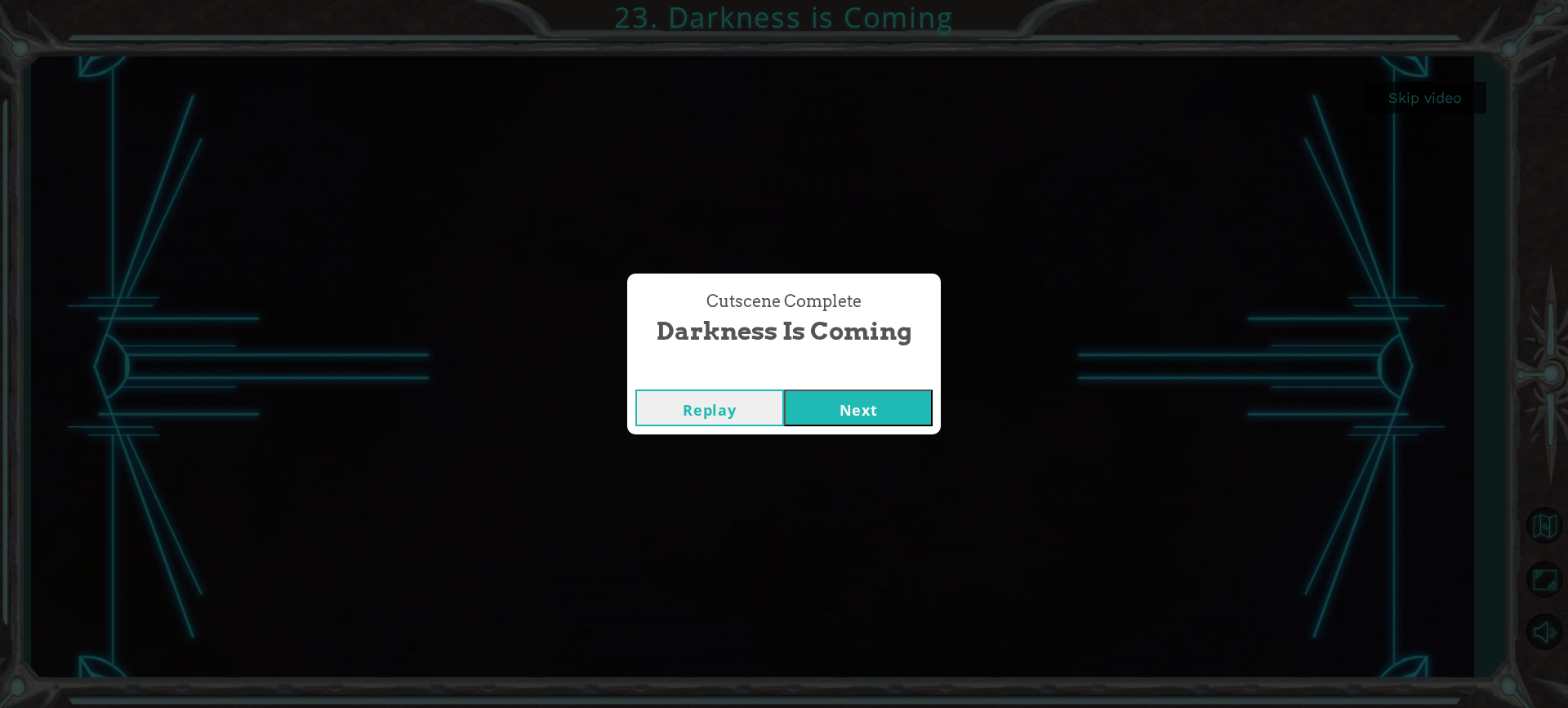
click at [876, 412] on button "Next" at bounding box center [858, 408] width 148 height 37
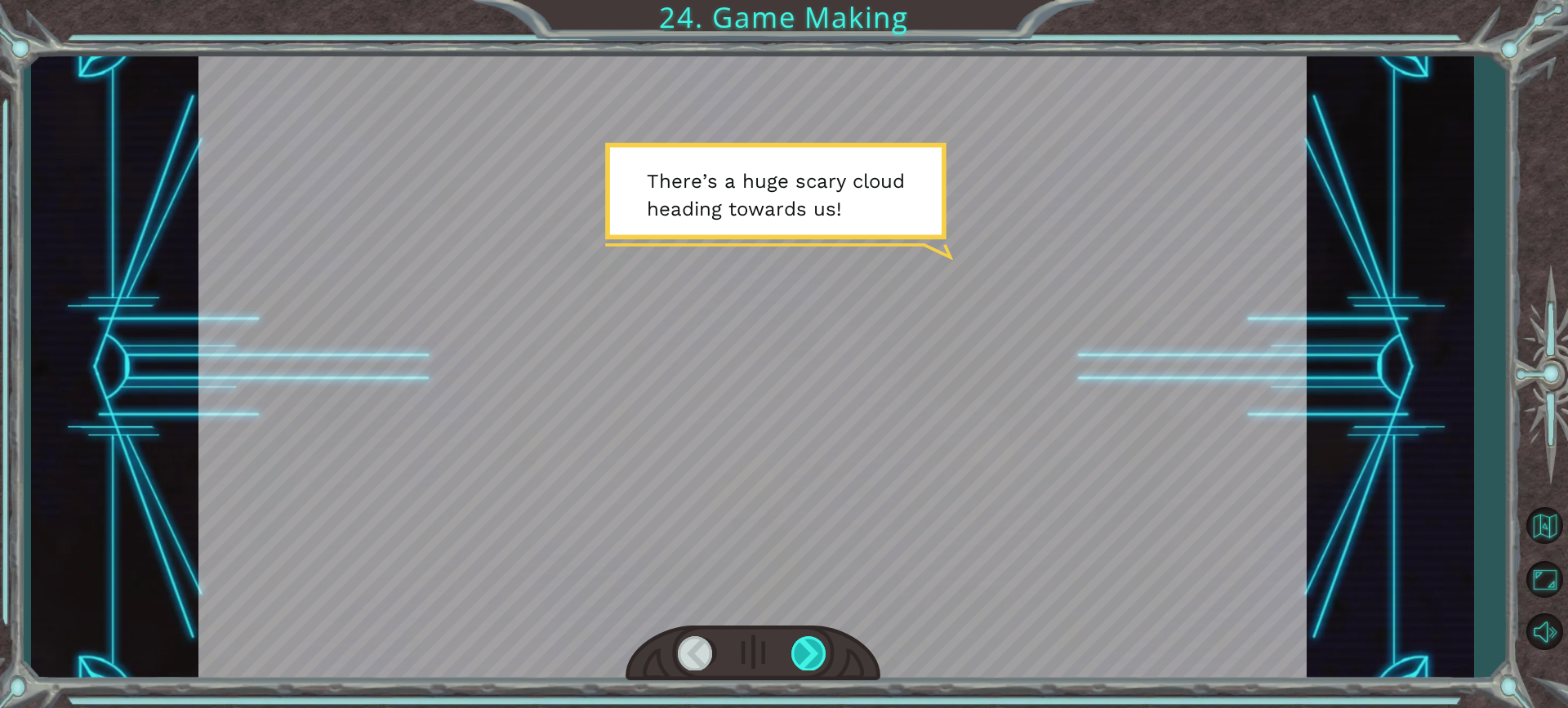
click at [806, 649] on div at bounding box center [809, 652] width 36 height 34
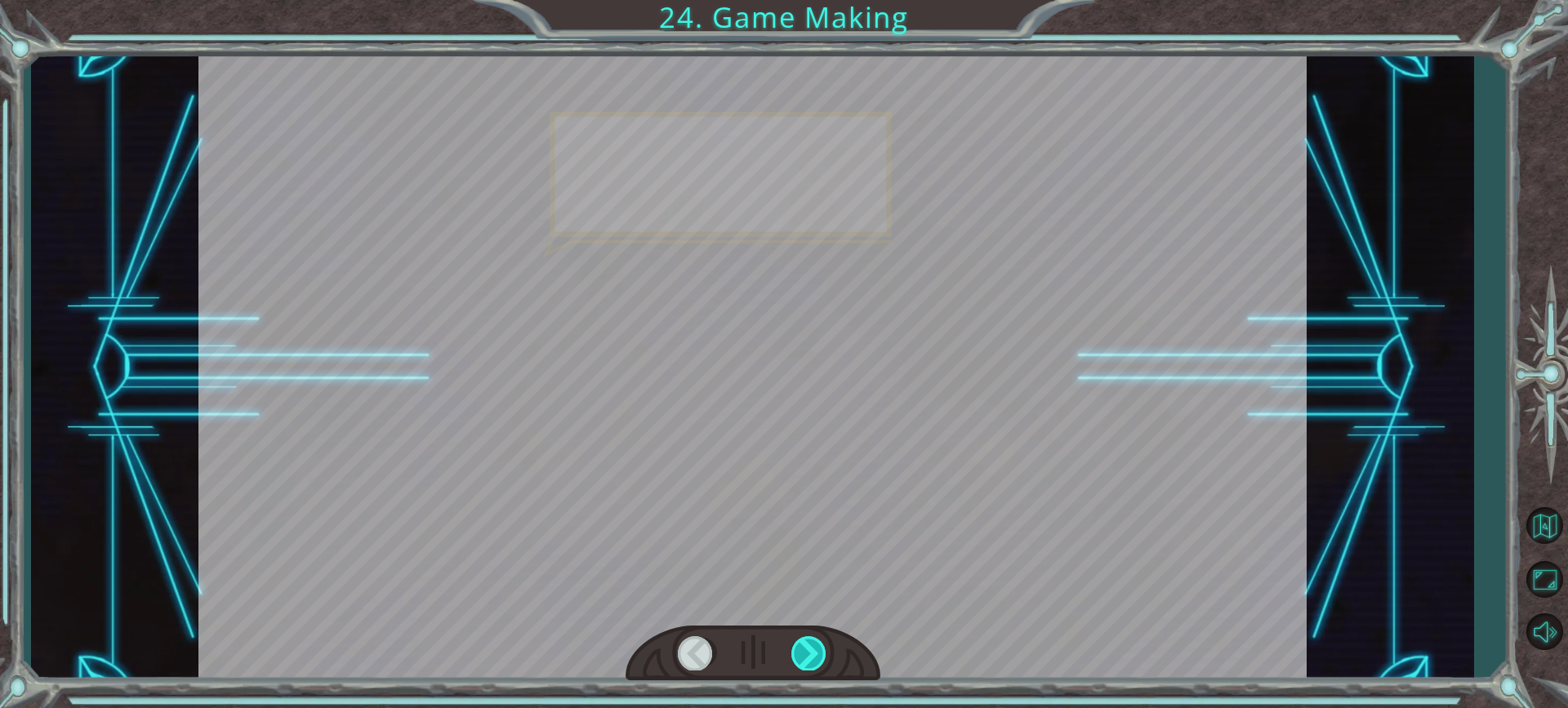
click at [806, 649] on div at bounding box center [809, 652] width 36 height 34
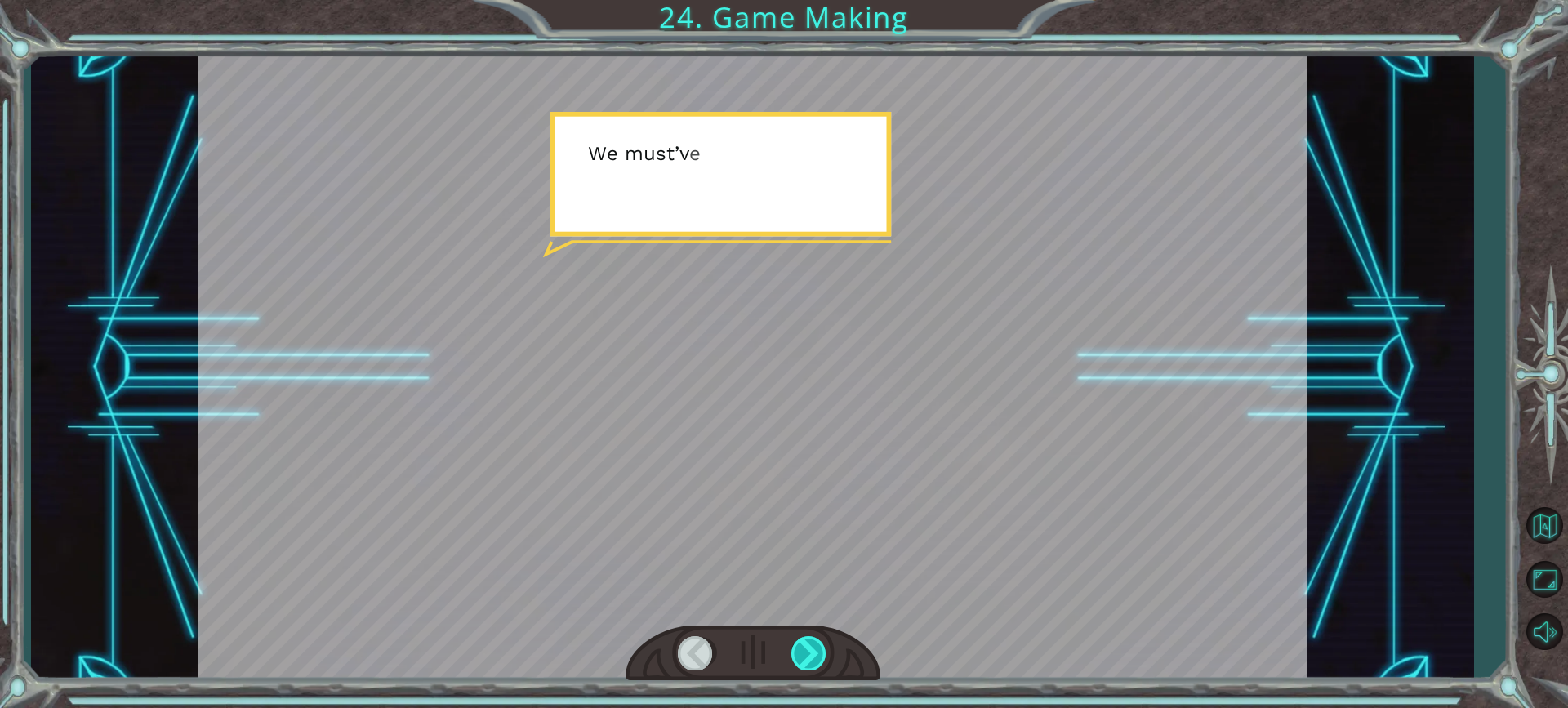
click at [806, 649] on div at bounding box center [809, 652] width 36 height 34
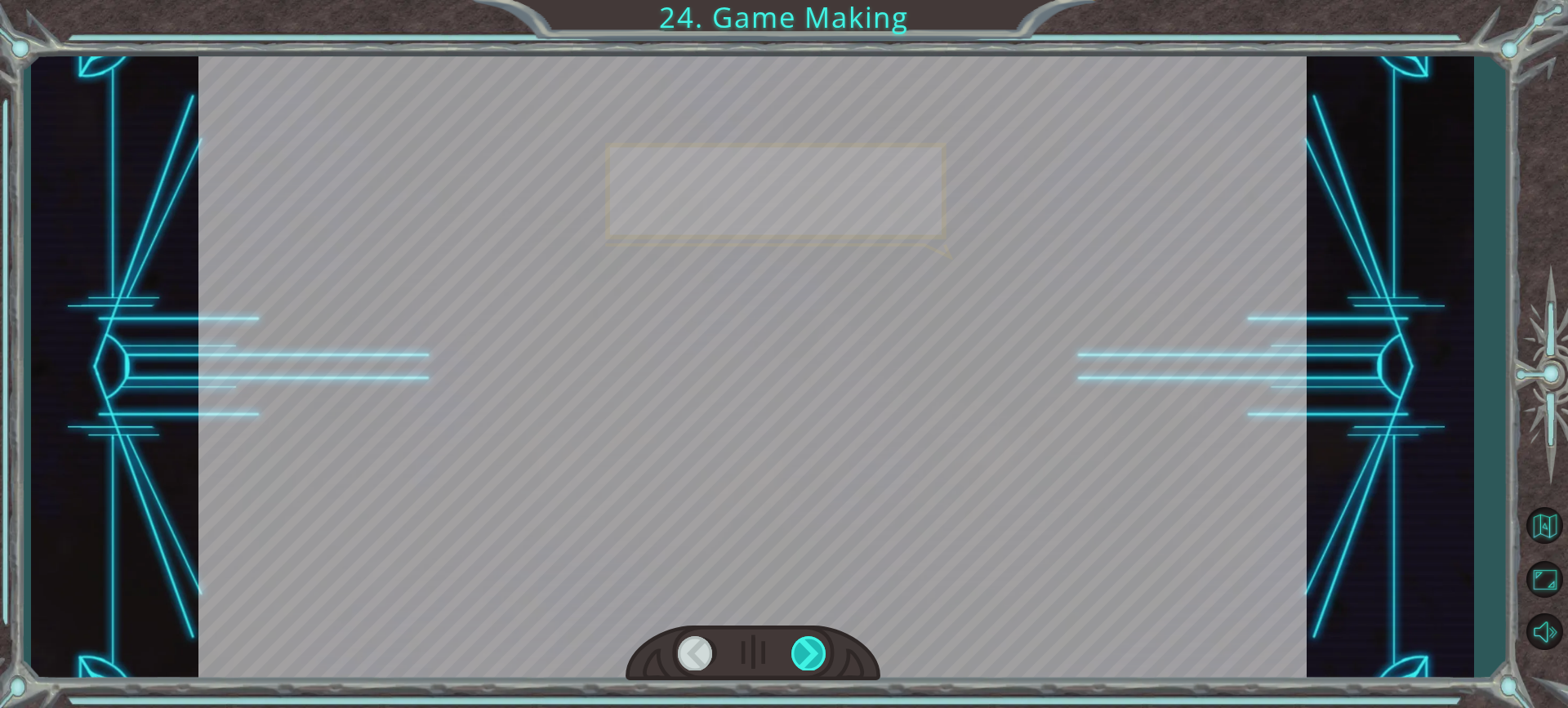
click at [806, 649] on div at bounding box center [809, 652] width 36 height 34
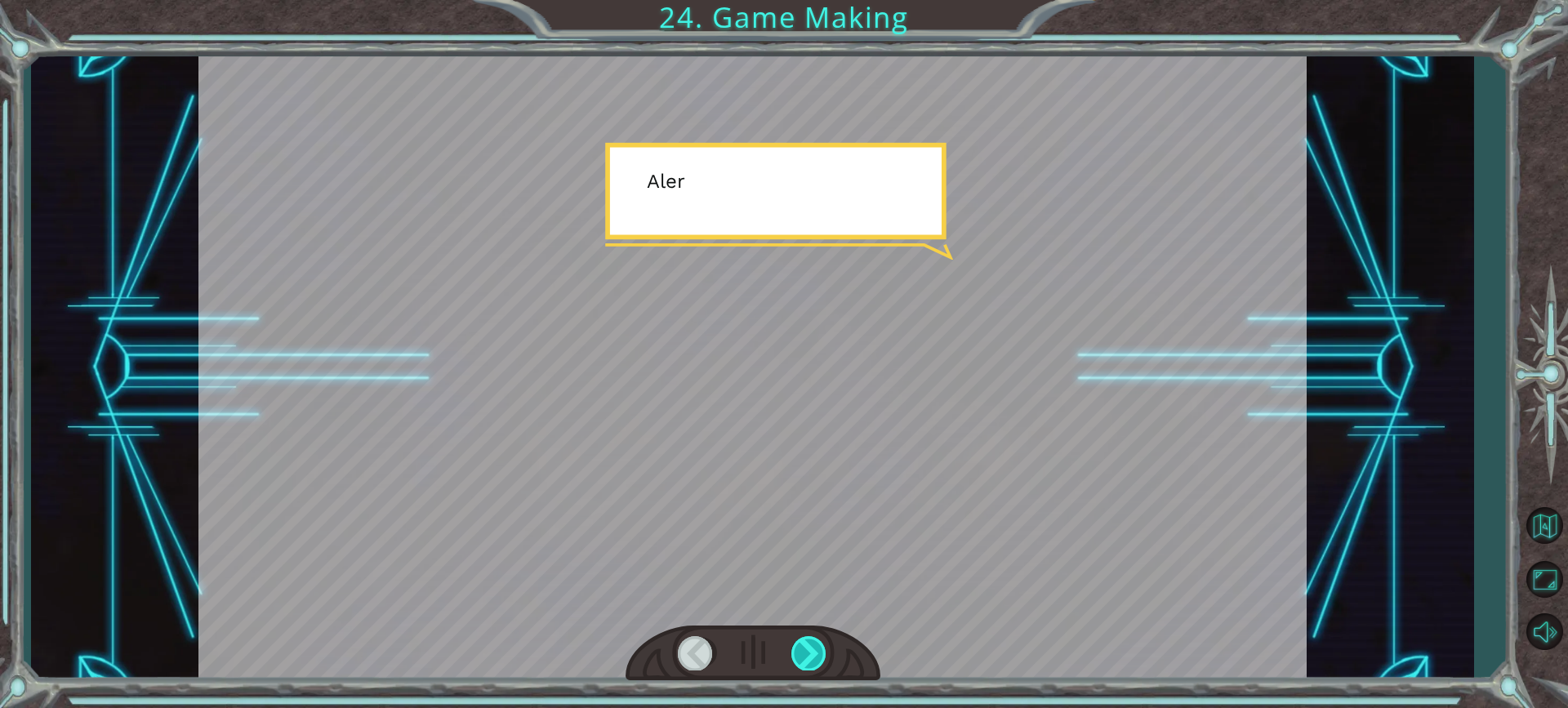
click at [806, 649] on div at bounding box center [809, 652] width 36 height 34
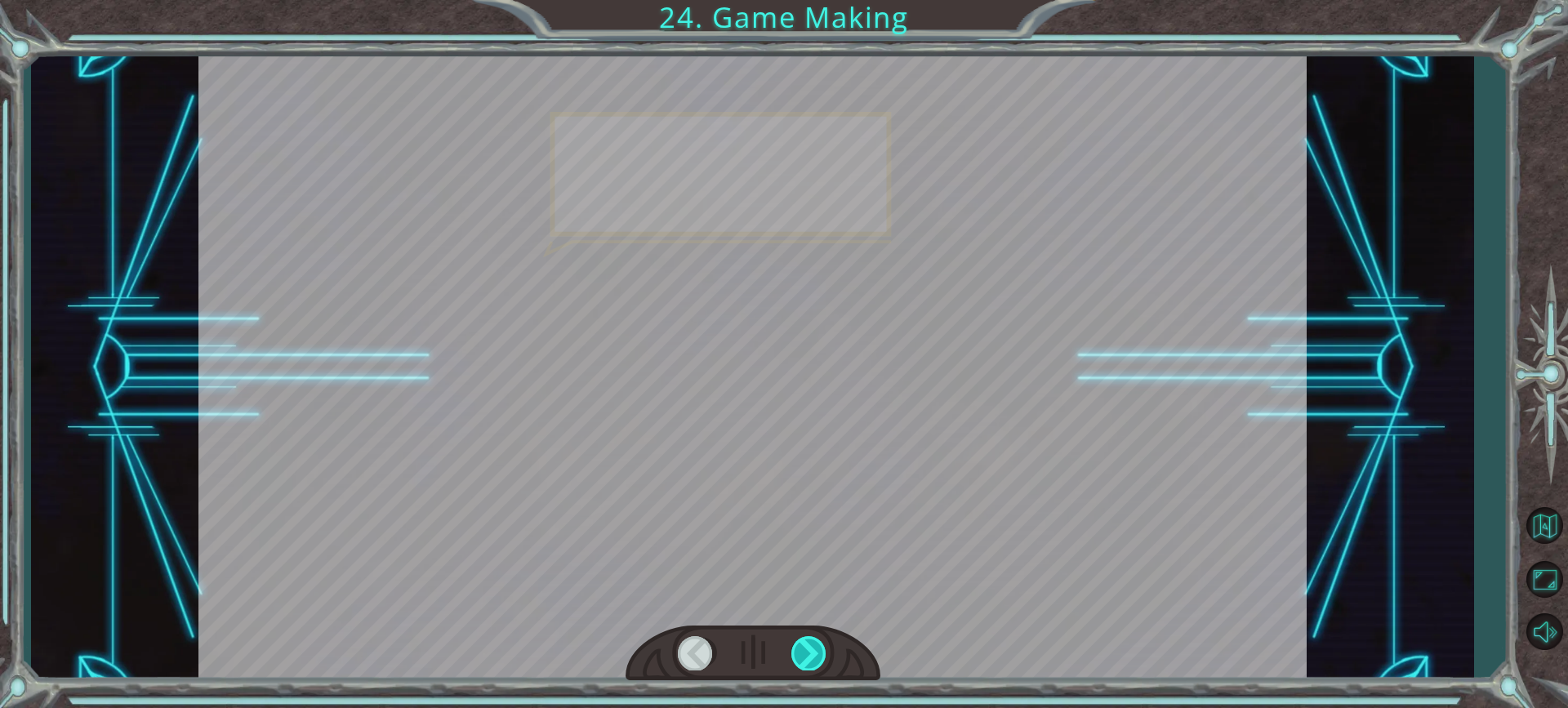
click at [806, 648] on div at bounding box center [809, 652] width 36 height 34
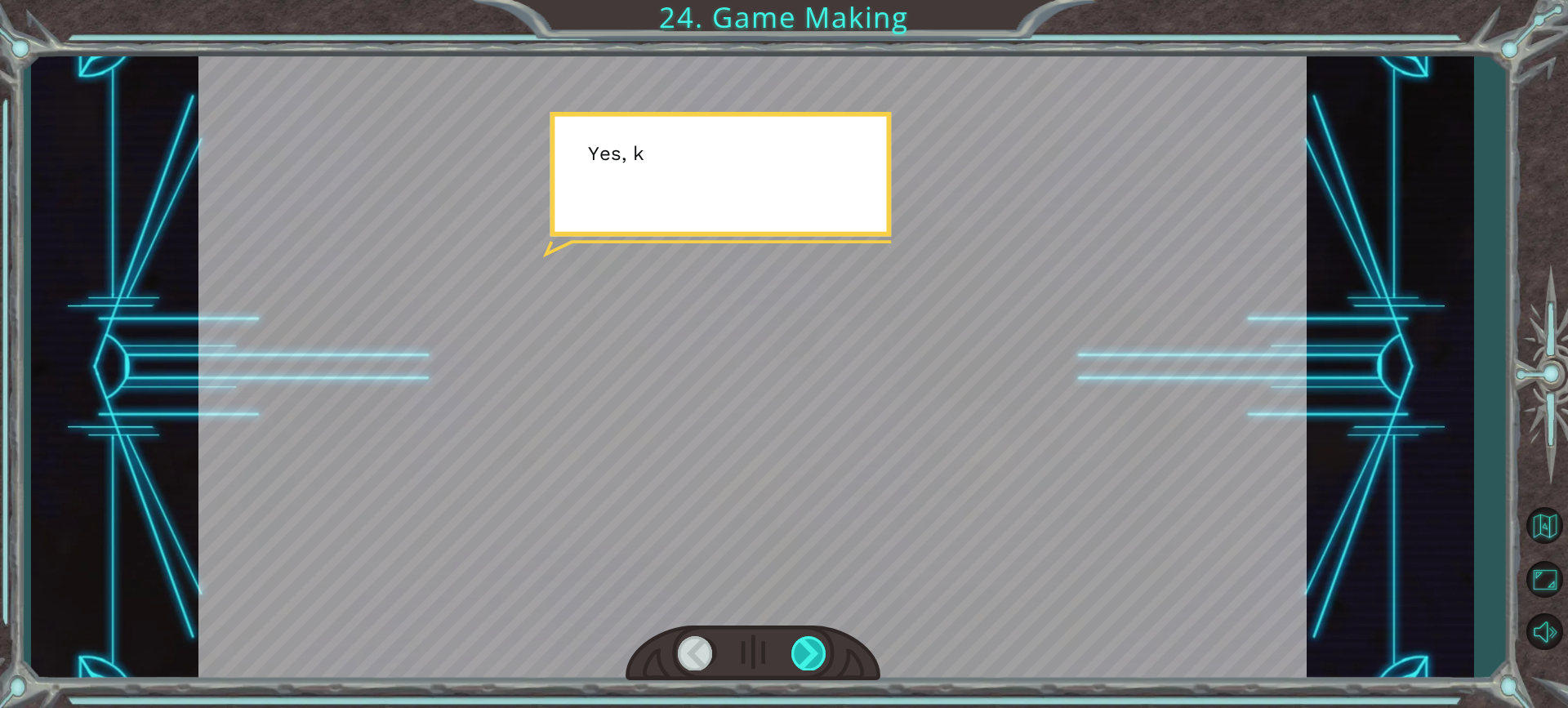
click at [806, 646] on div at bounding box center [809, 652] width 36 height 34
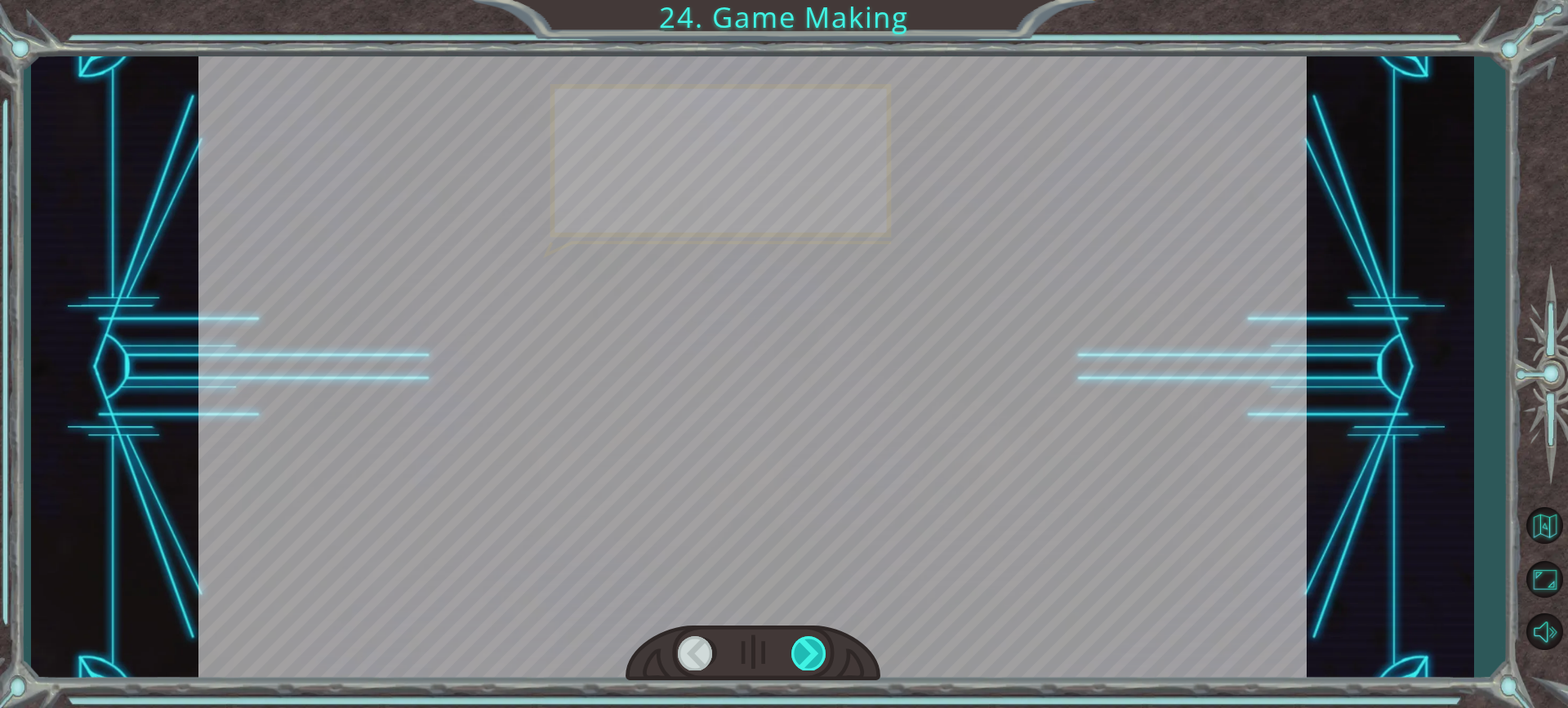
click at [806, 646] on div at bounding box center [809, 652] width 36 height 34
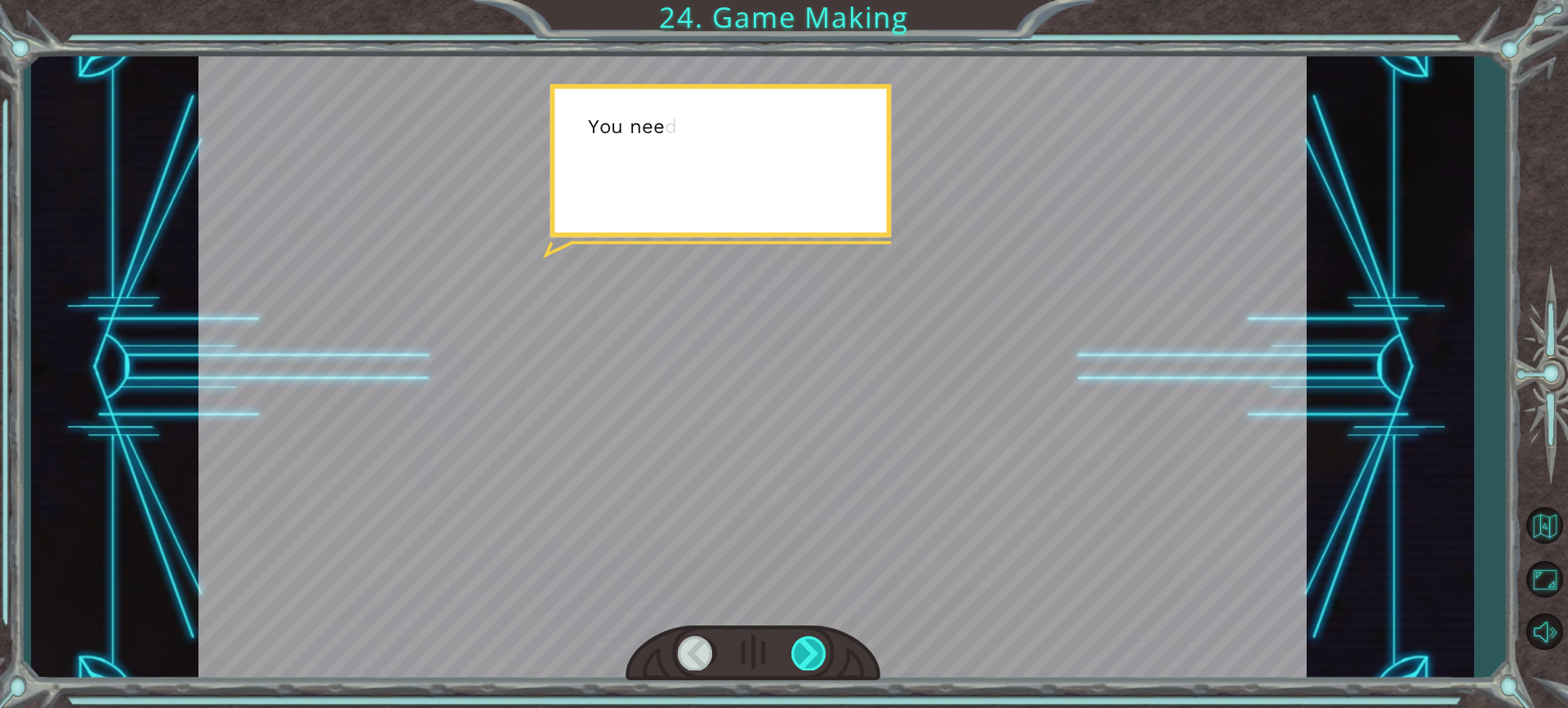
click at [806, 646] on div at bounding box center [809, 652] width 36 height 34
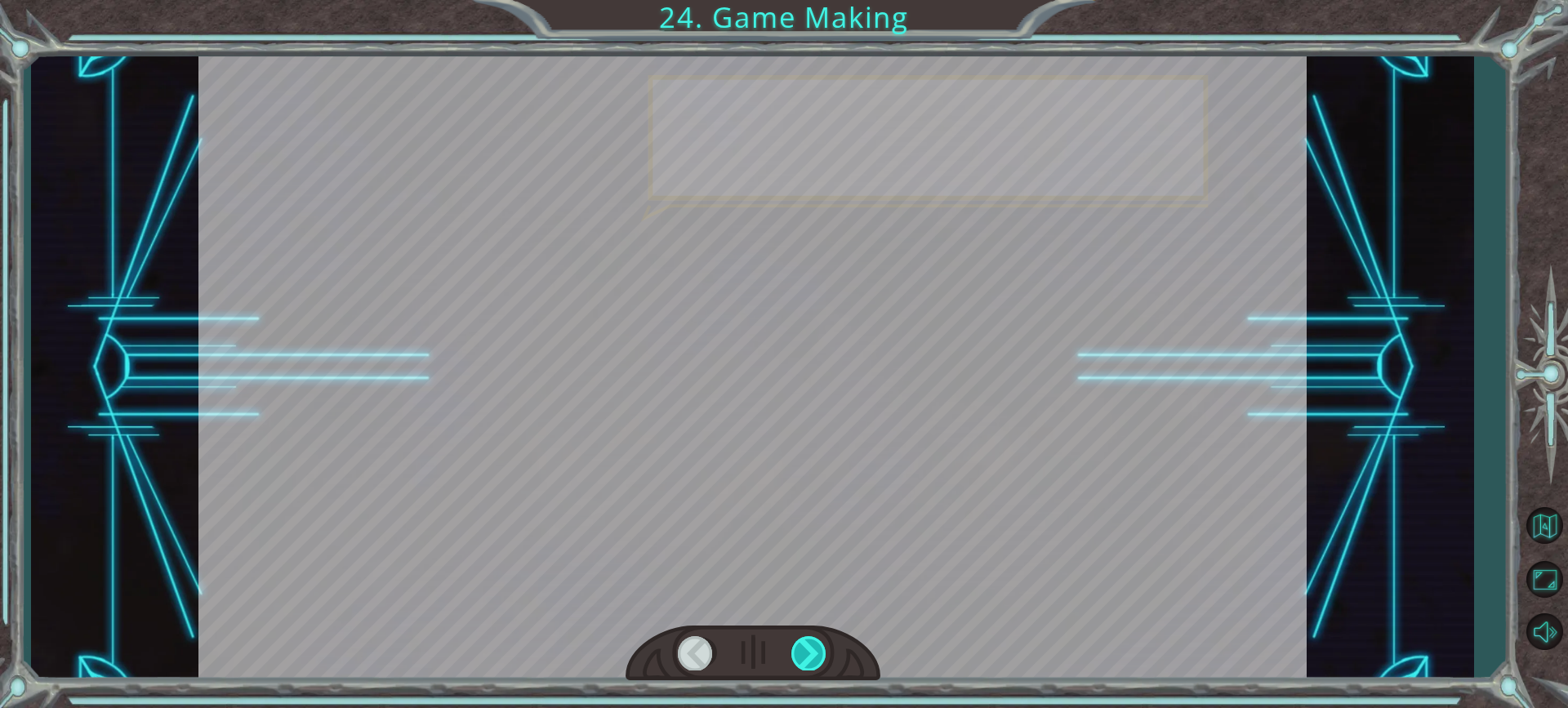
click at [806, 646] on div at bounding box center [809, 652] width 36 height 34
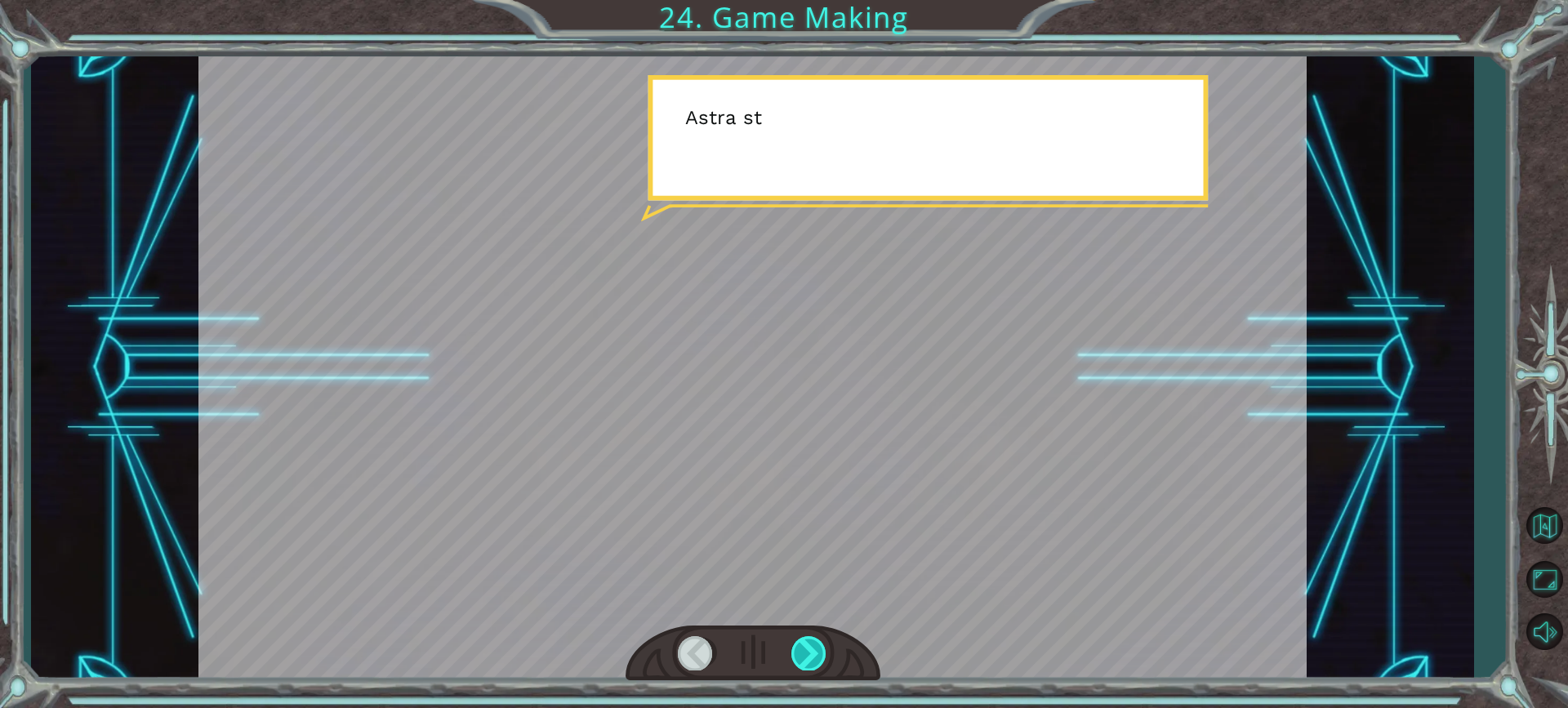
click at [806, 646] on div at bounding box center [809, 652] width 36 height 34
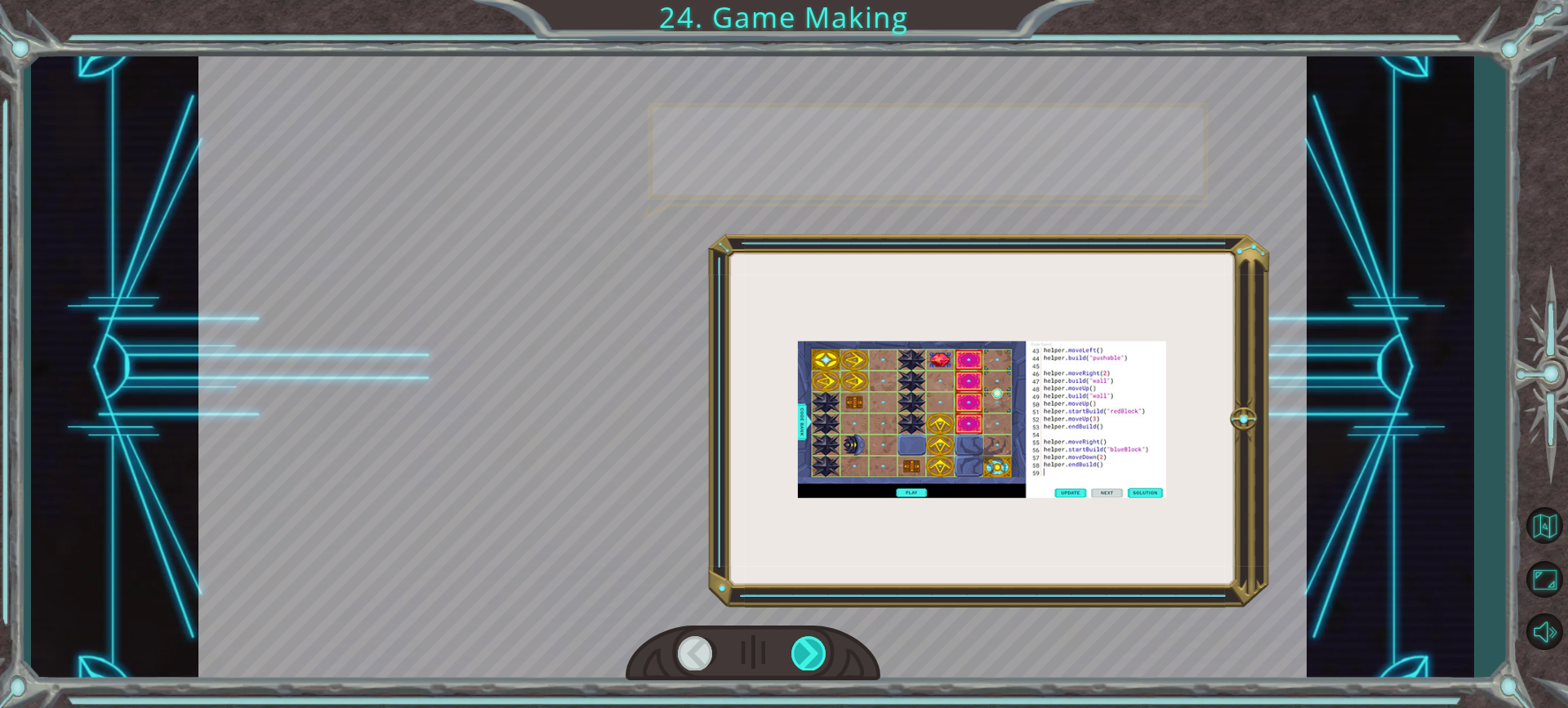
click at [806, 646] on div at bounding box center [809, 652] width 36 height 34
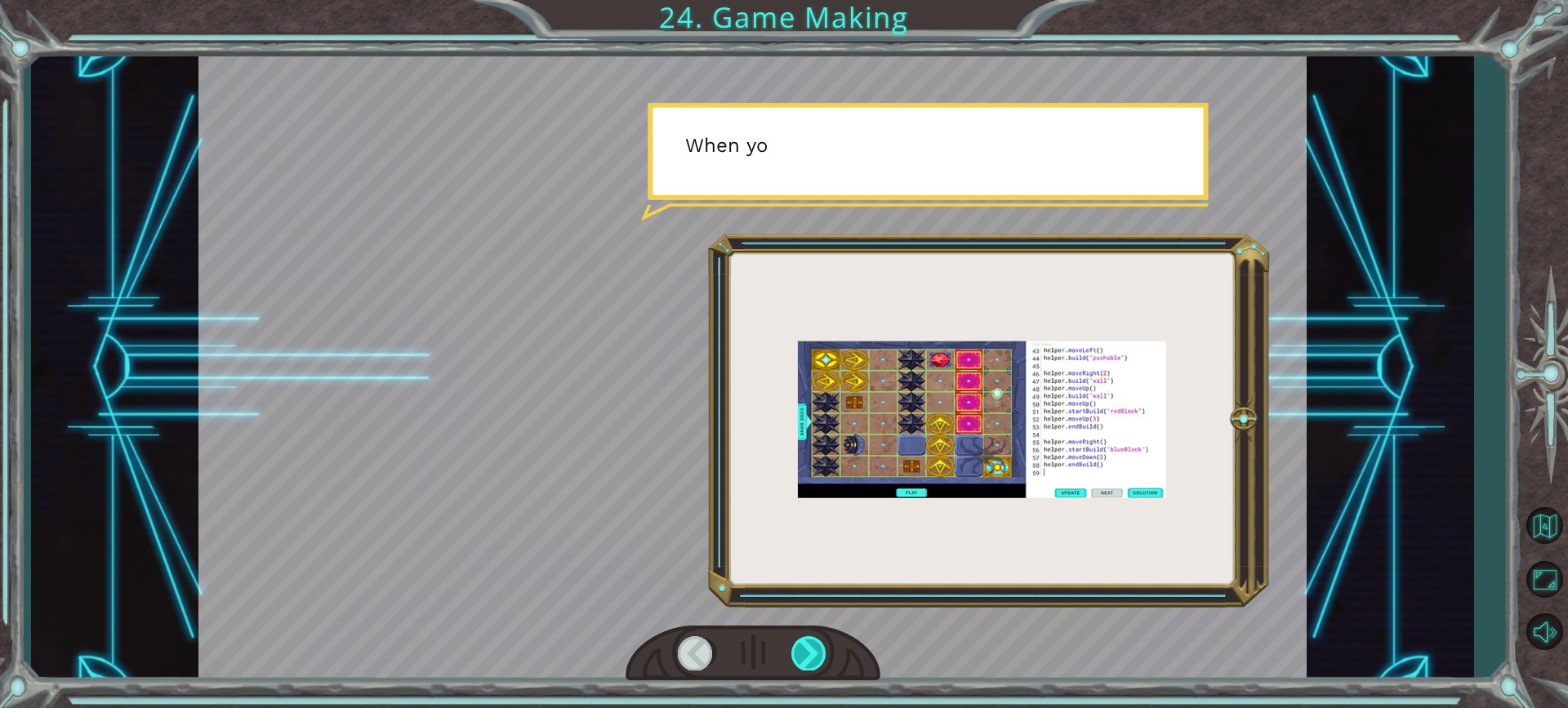
click at [806, 646] on div at bounding box center [809, 652] width 36 height 34
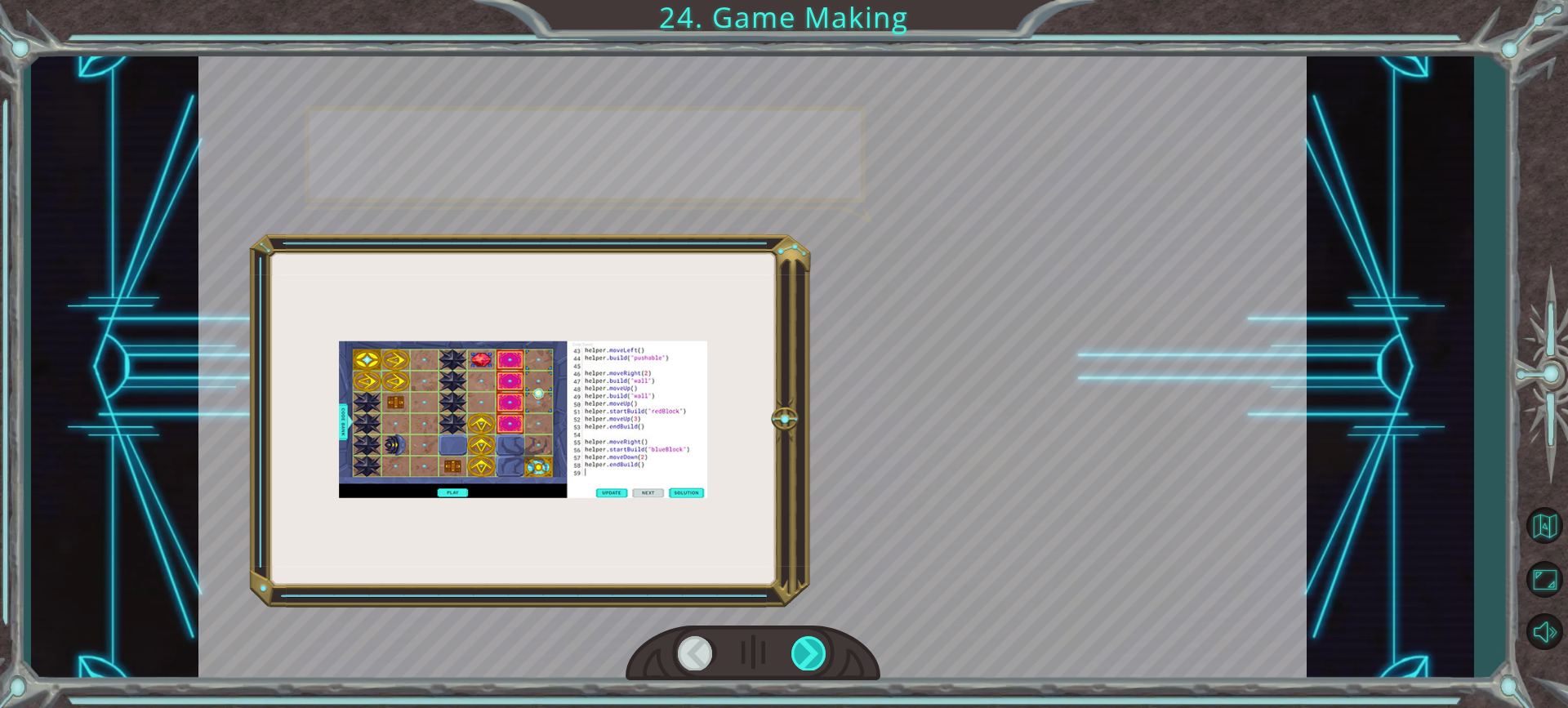
click at [806, 646] on div at bounding box center [809, 652] width 36 height 34
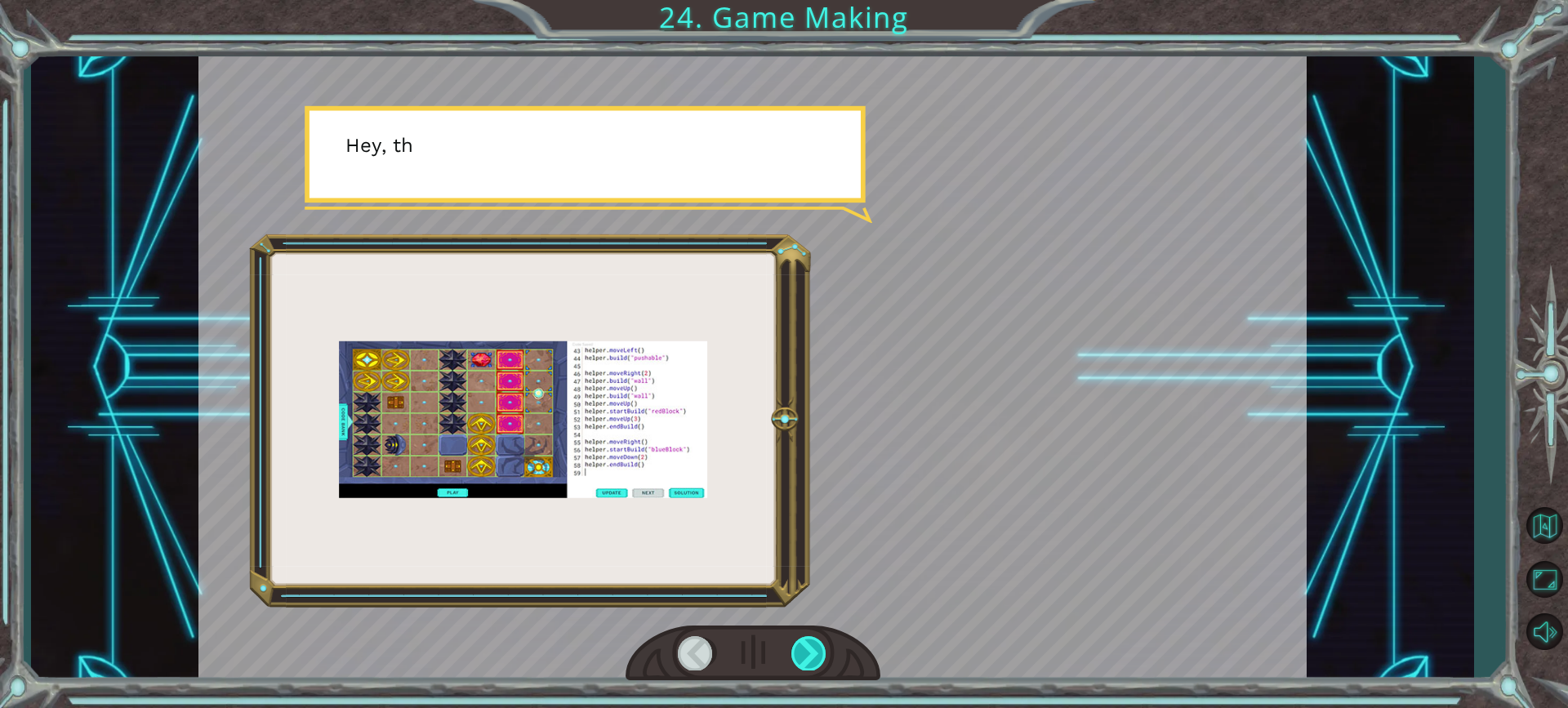
click at [806, 646] on div at bounding box center [809, 652] width 36 height 34
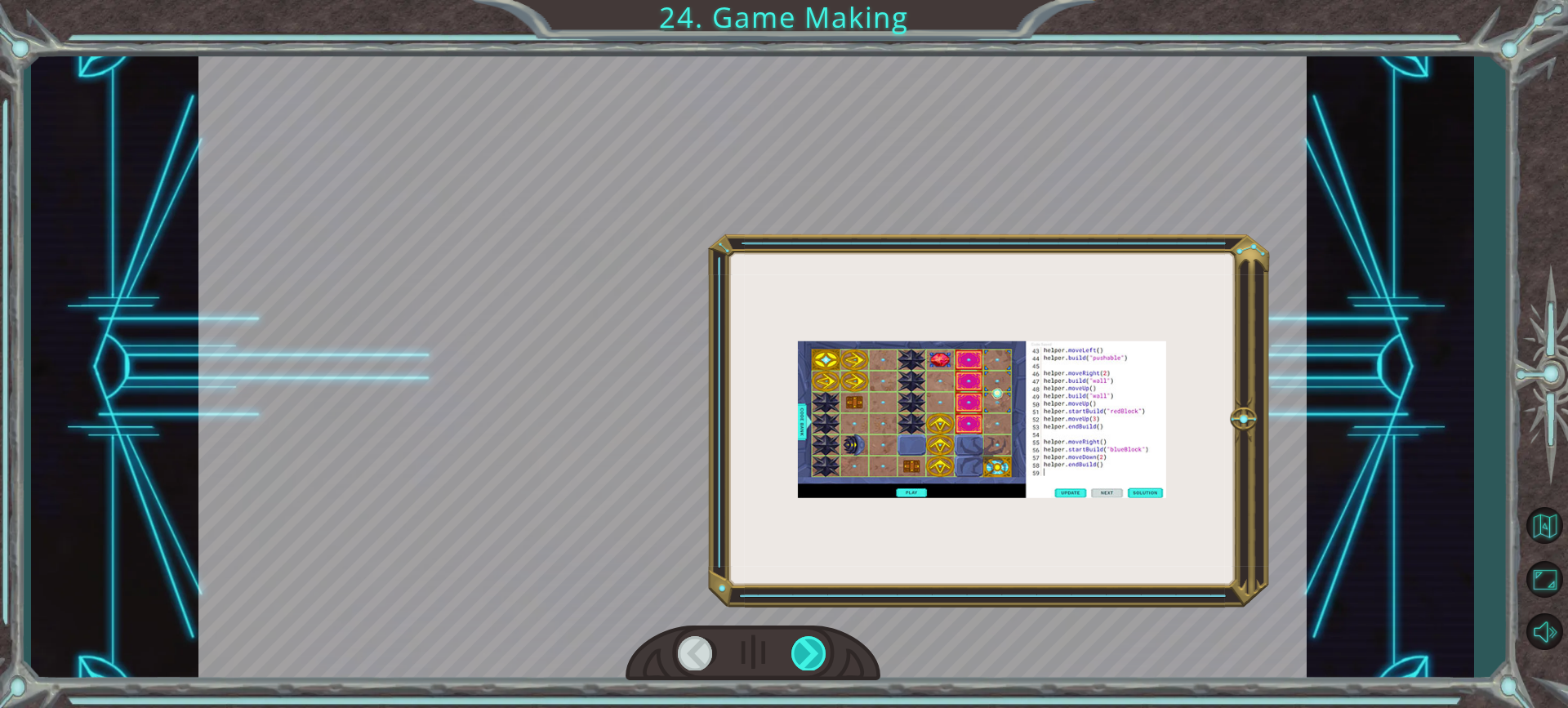
click at [806, 646] on div at bounding box center [809, 652] width 36 height 34
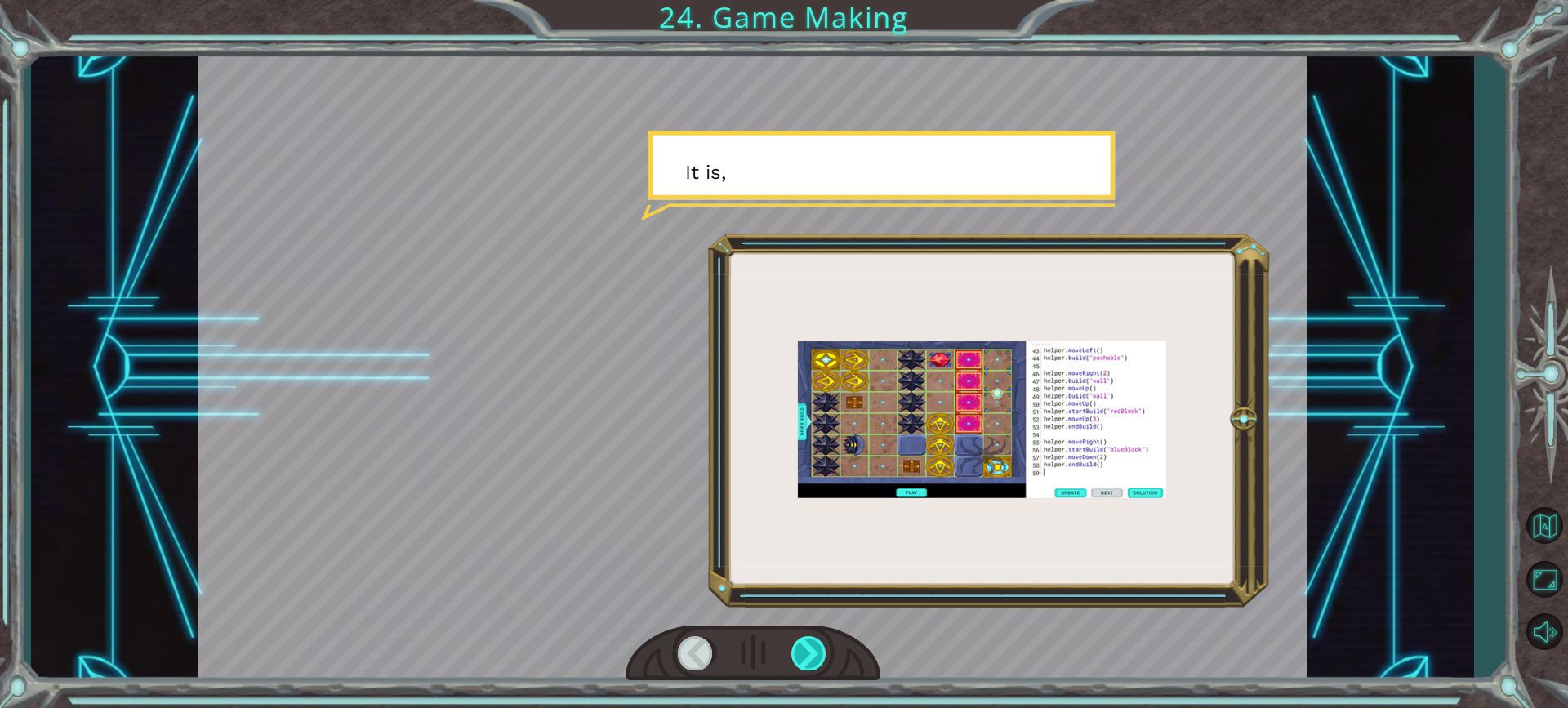
click at [806, 646] on div at bounding box center [809, 652] width 36 height 34
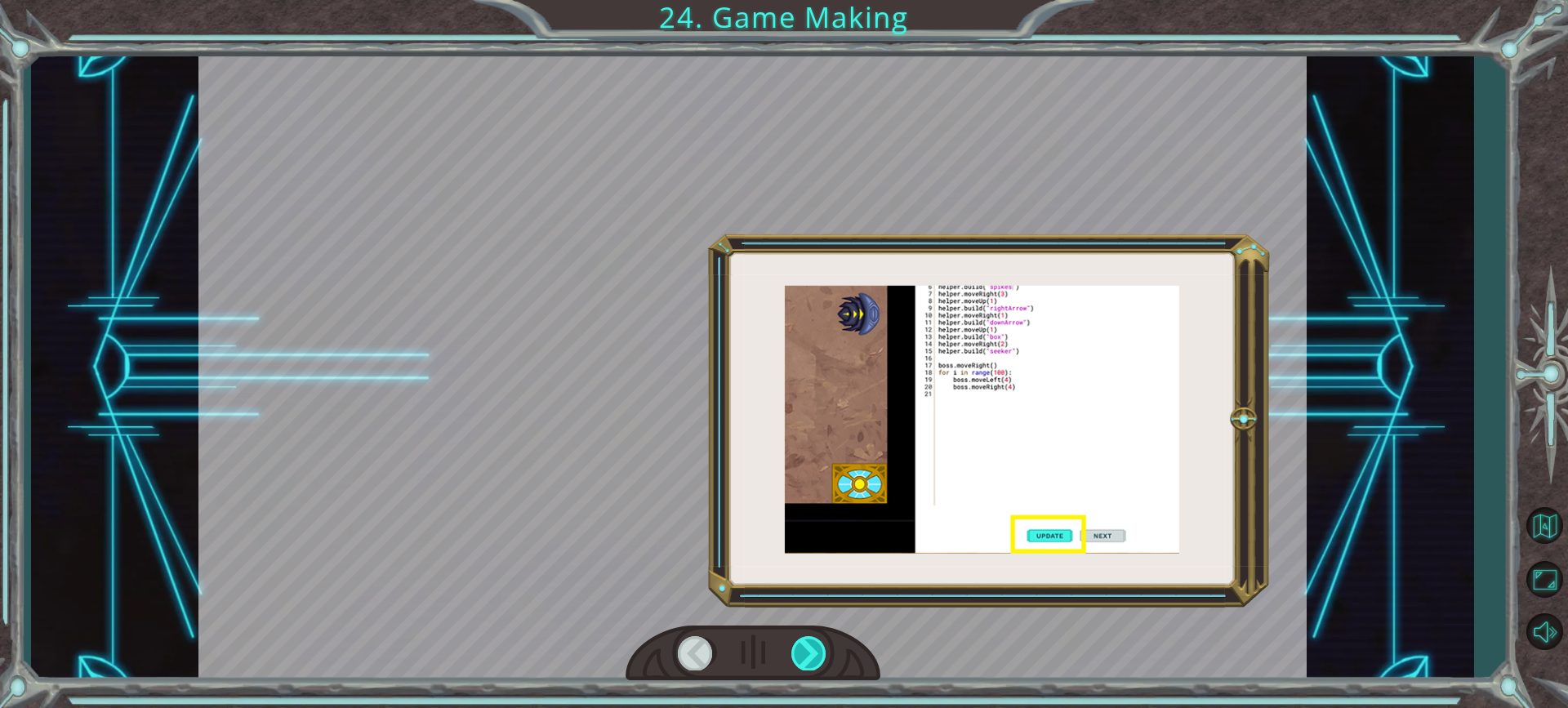
click at [806, 646] on div at bounding box center [809, 652] width 36 height 34
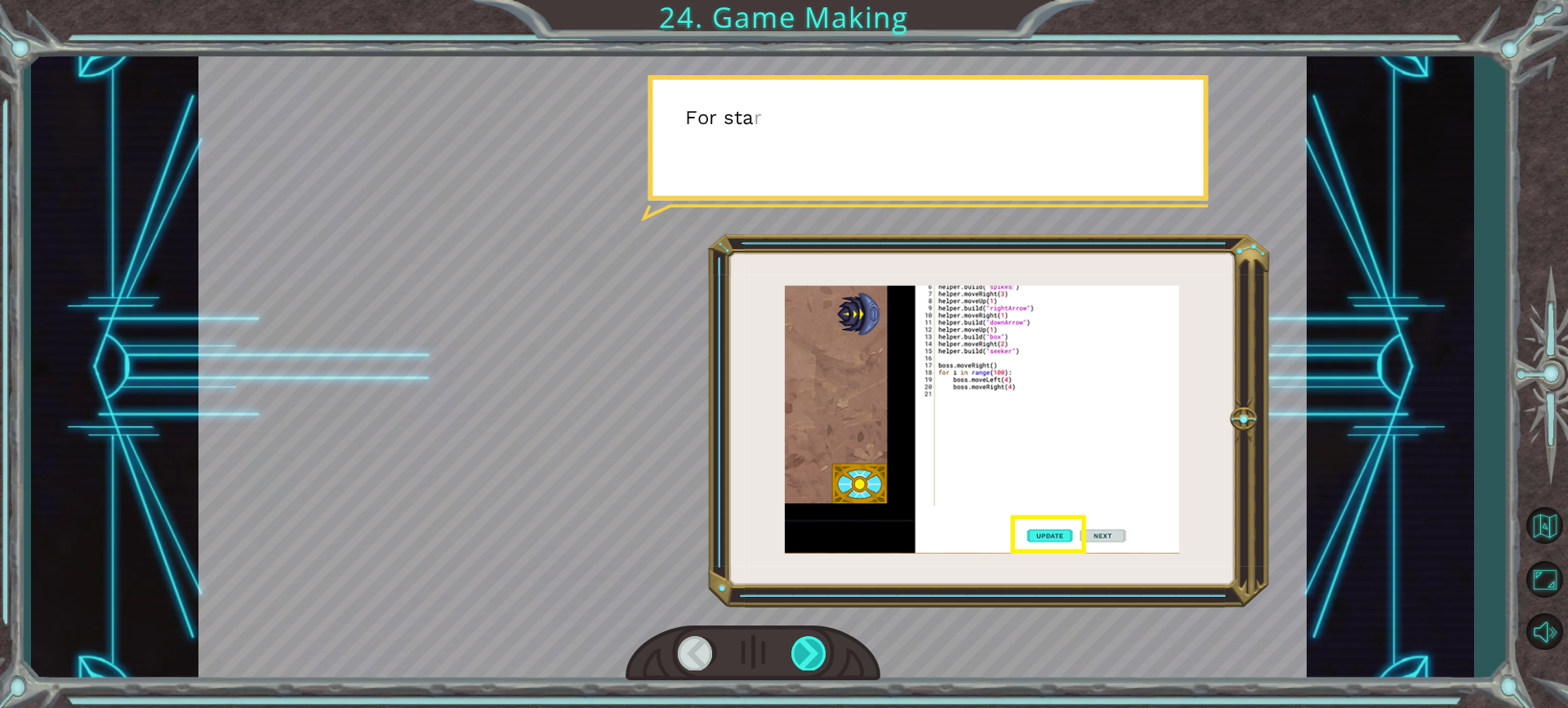
click at [806, 646] on div at bounding box center [809, 652] width 36 height 34
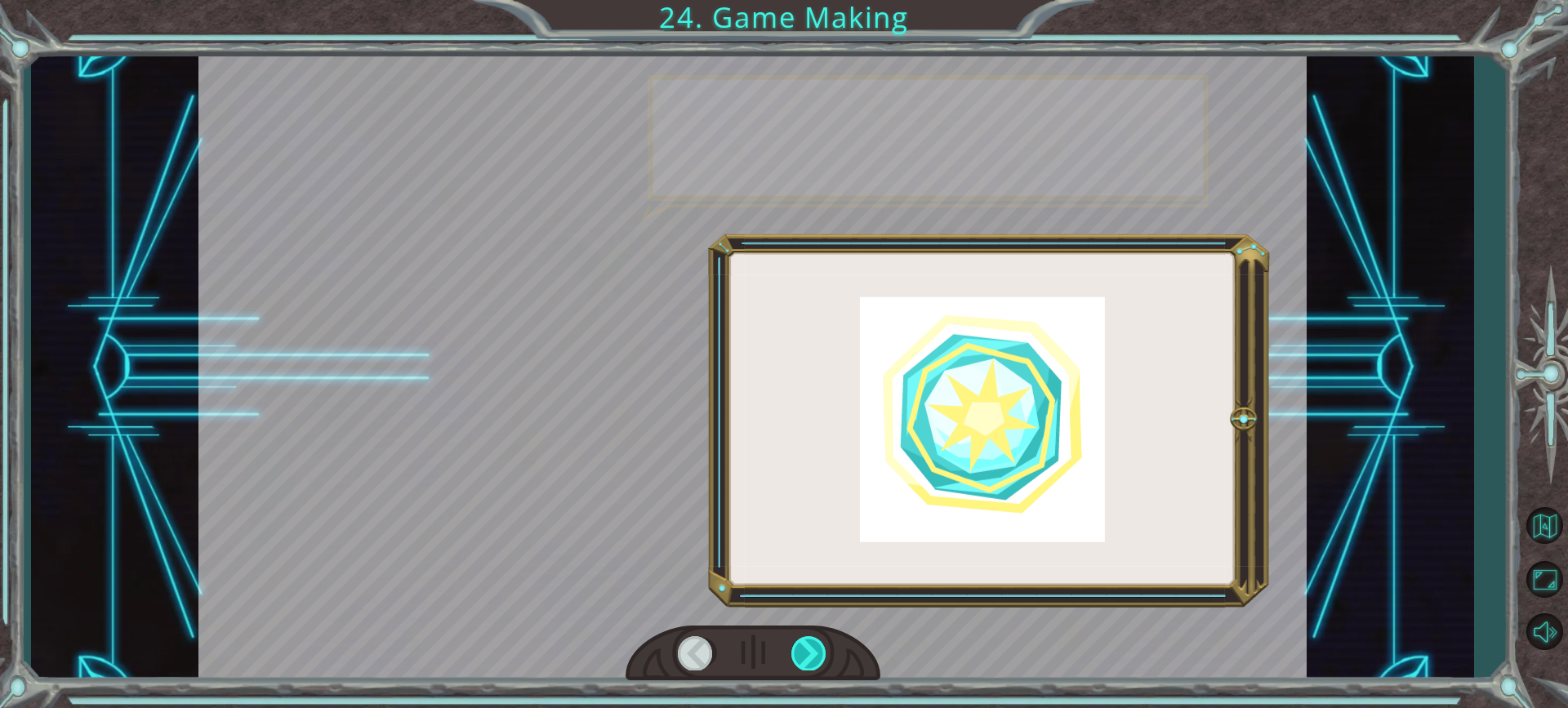
click at [806, 646] on div at bounding box center [809, 652] width 36 height 34
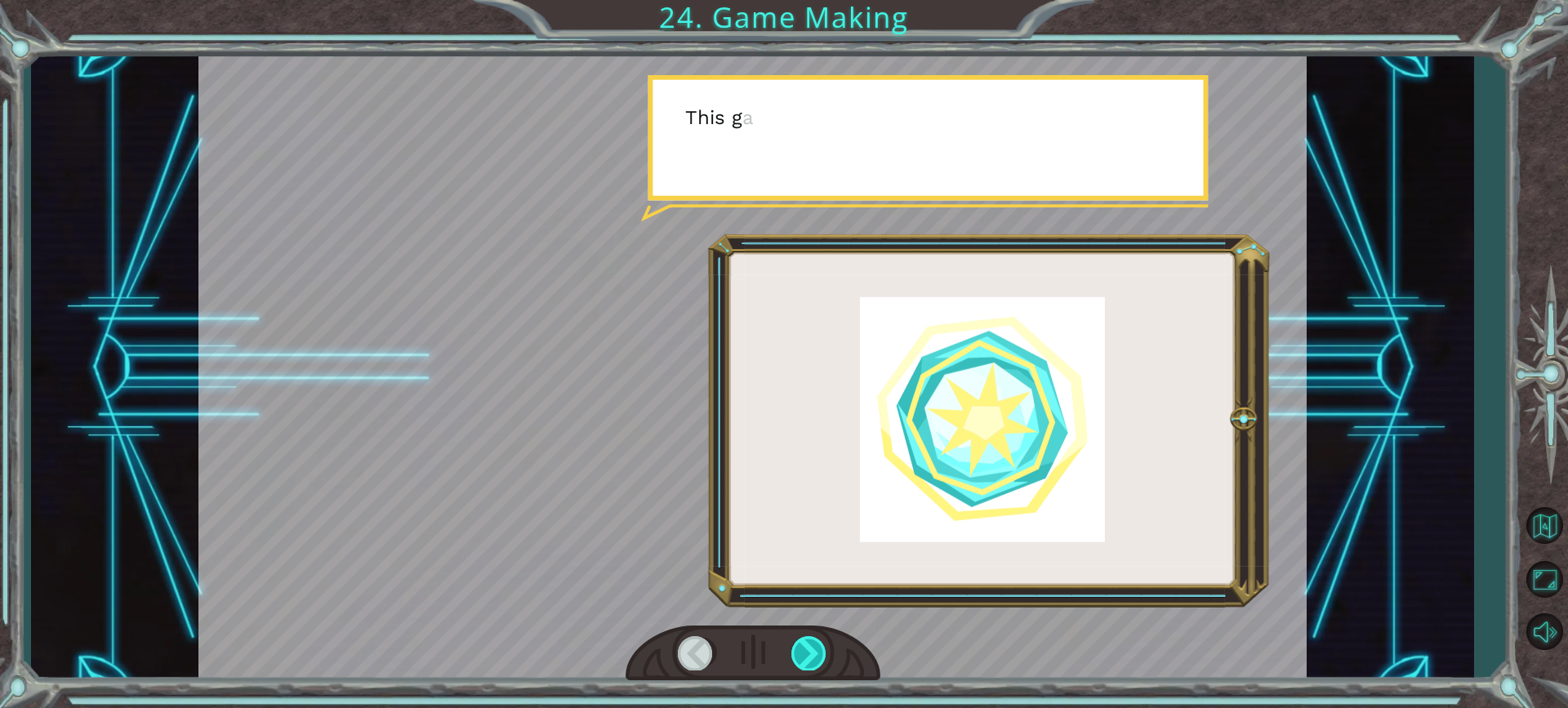
click at [806, 646] on div at bounding box center [809, 652] width 36 height 34
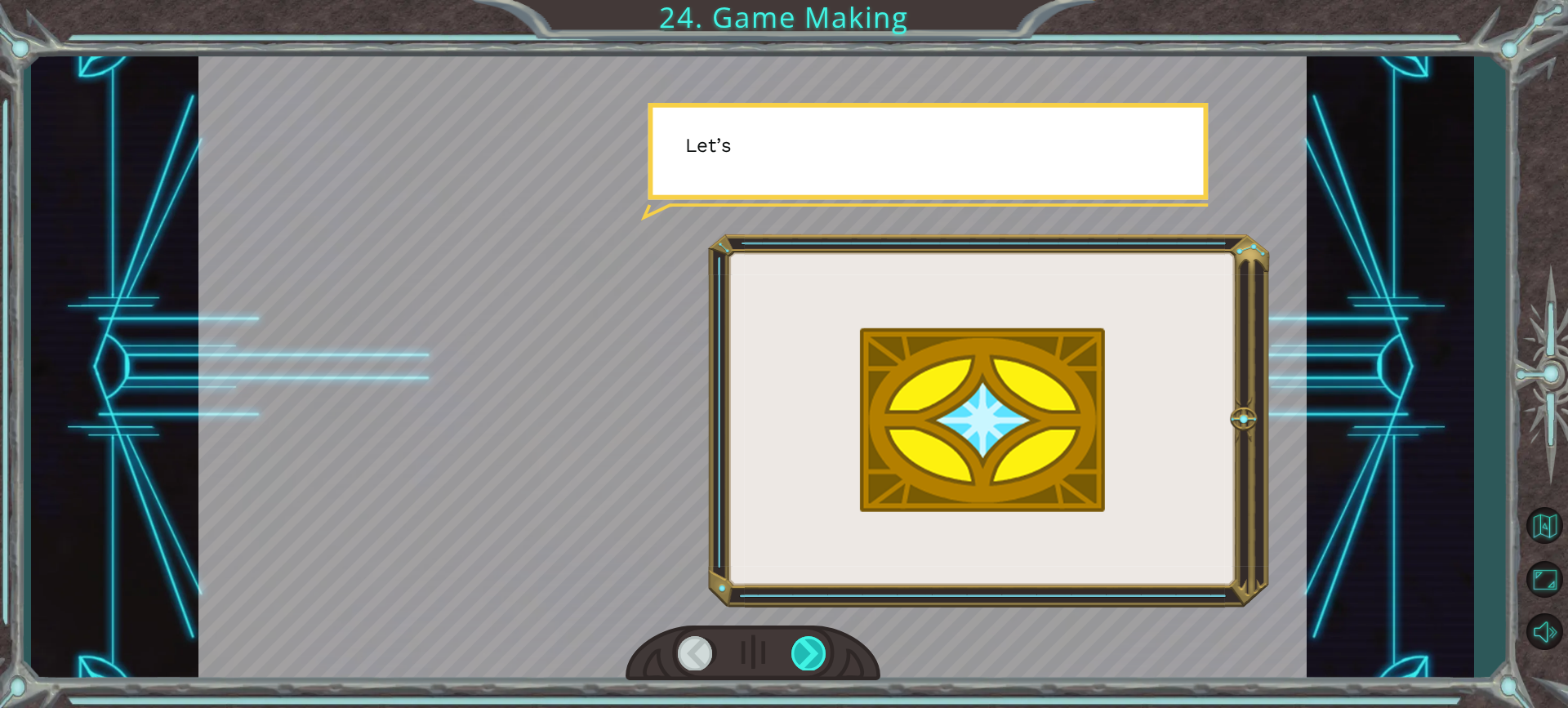
click at [806, 646] on div at bounding box center [809, 652] width 36 height 34
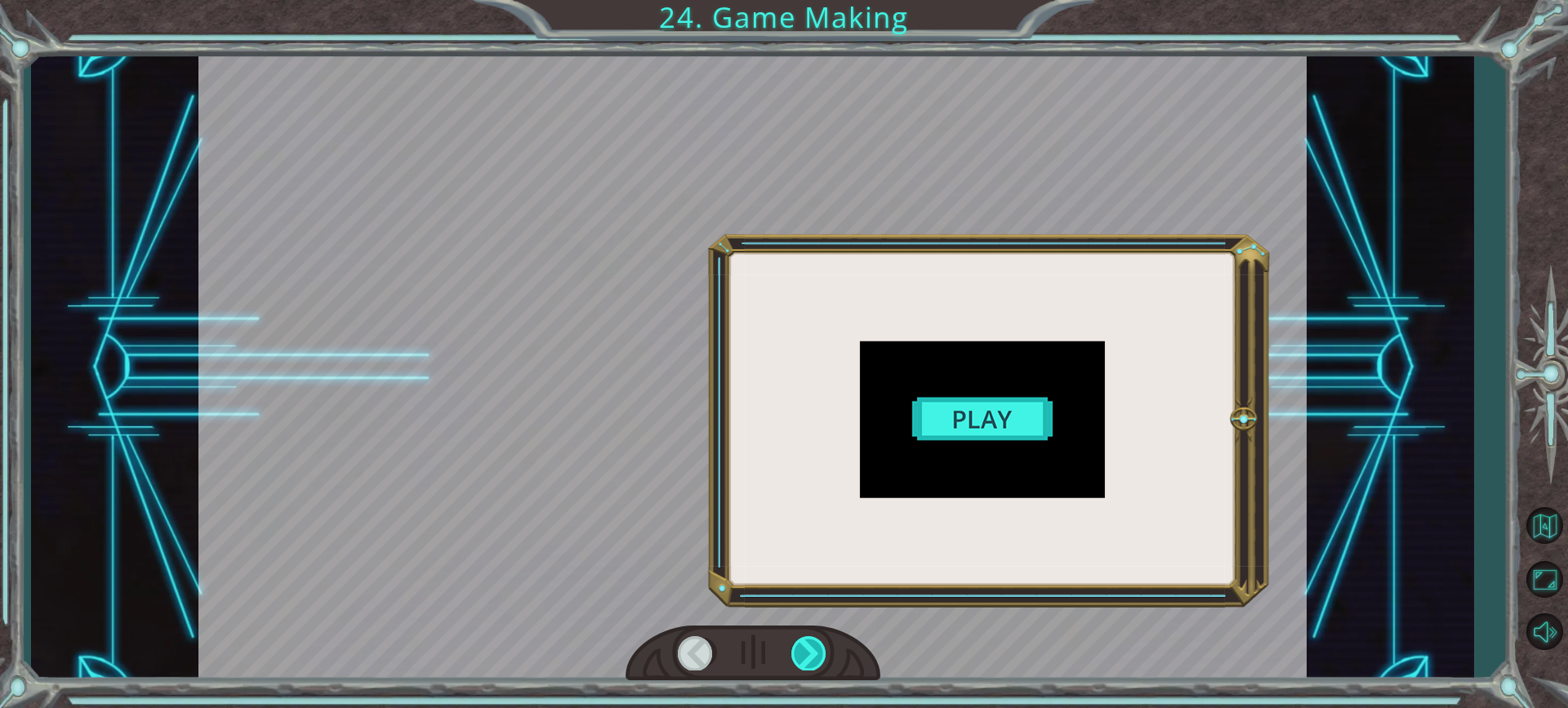
click at [806, 646] on div at bounding box center [809, 652] width 36 height 34
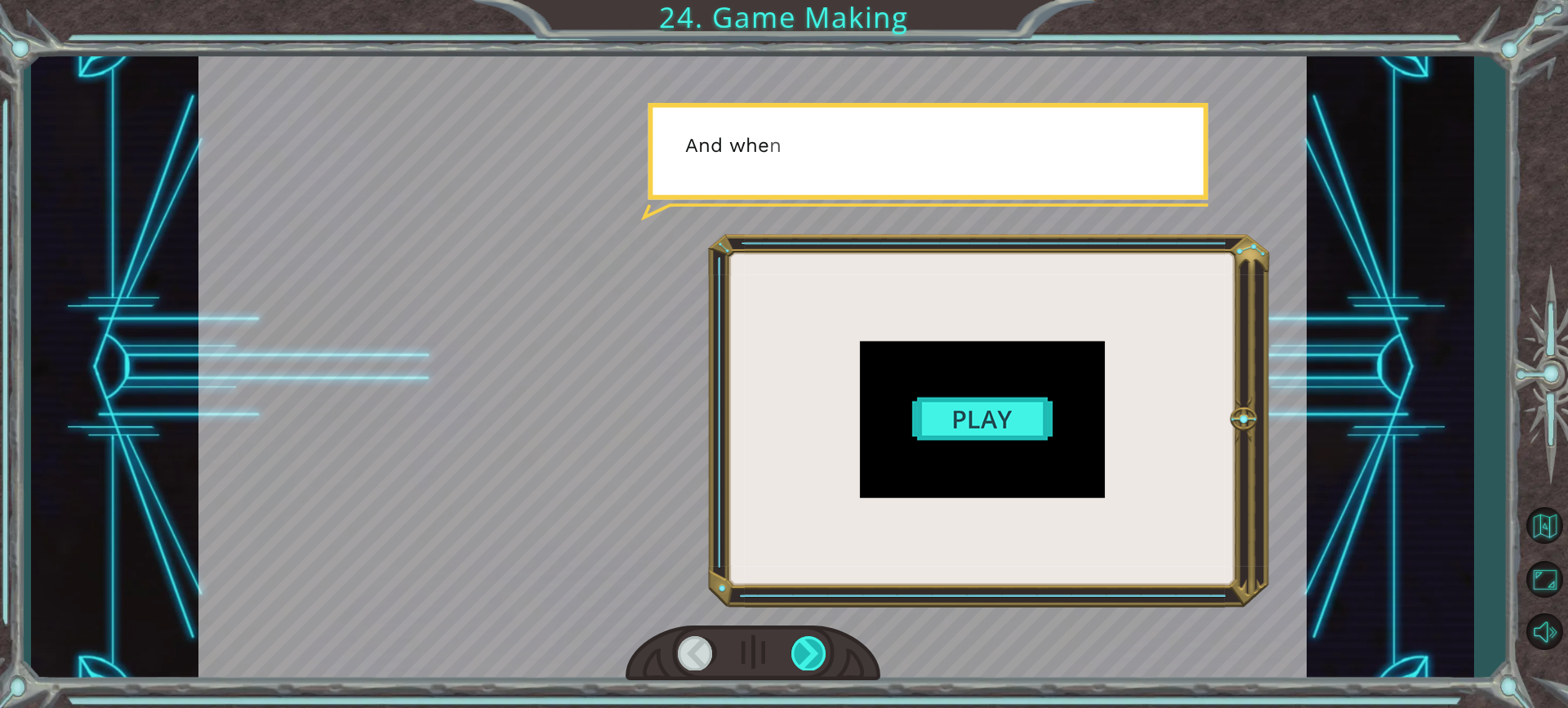
click at [806, 646] on div at bounding box center [809, 652] width 36 height 34
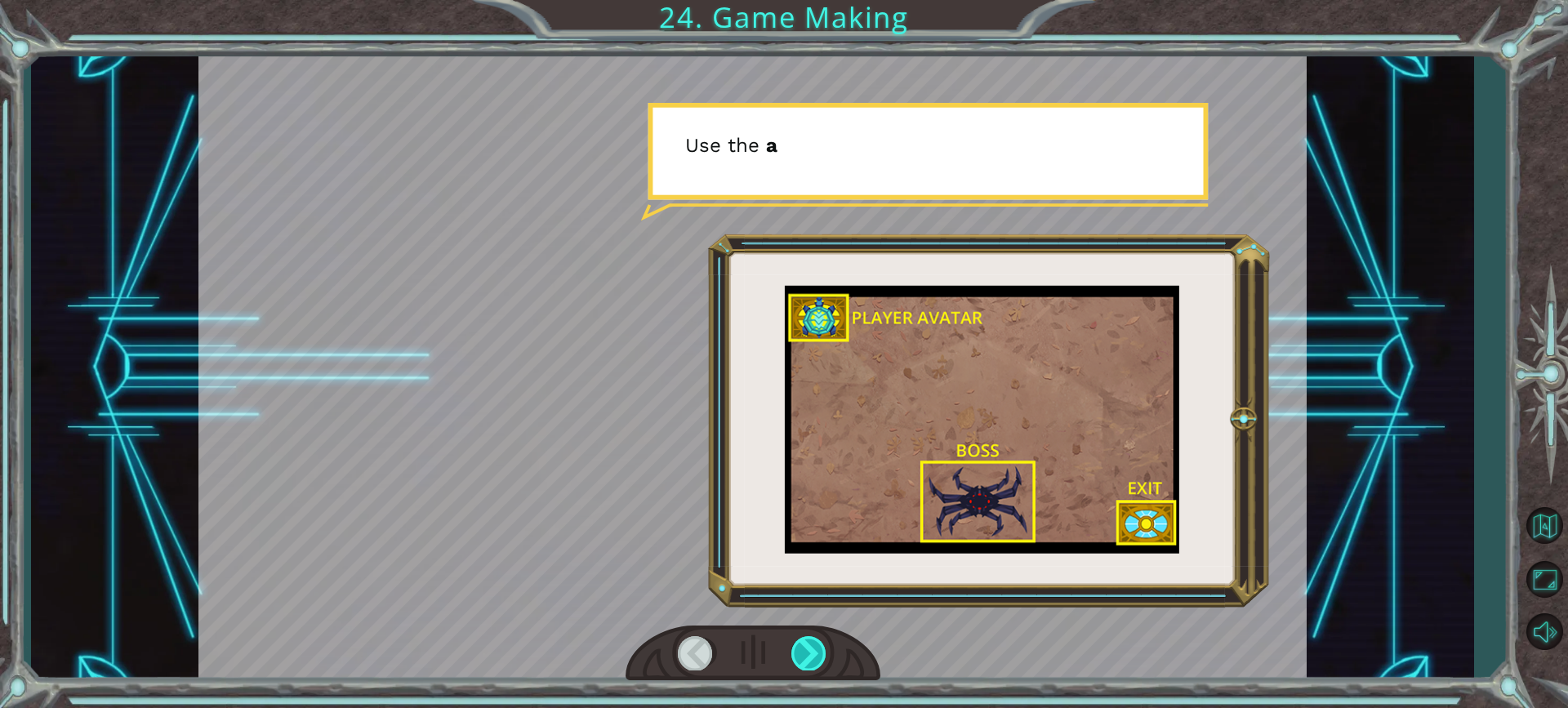
click at [806, 646] on div at bounding box center [809, 652] width 36 height 34
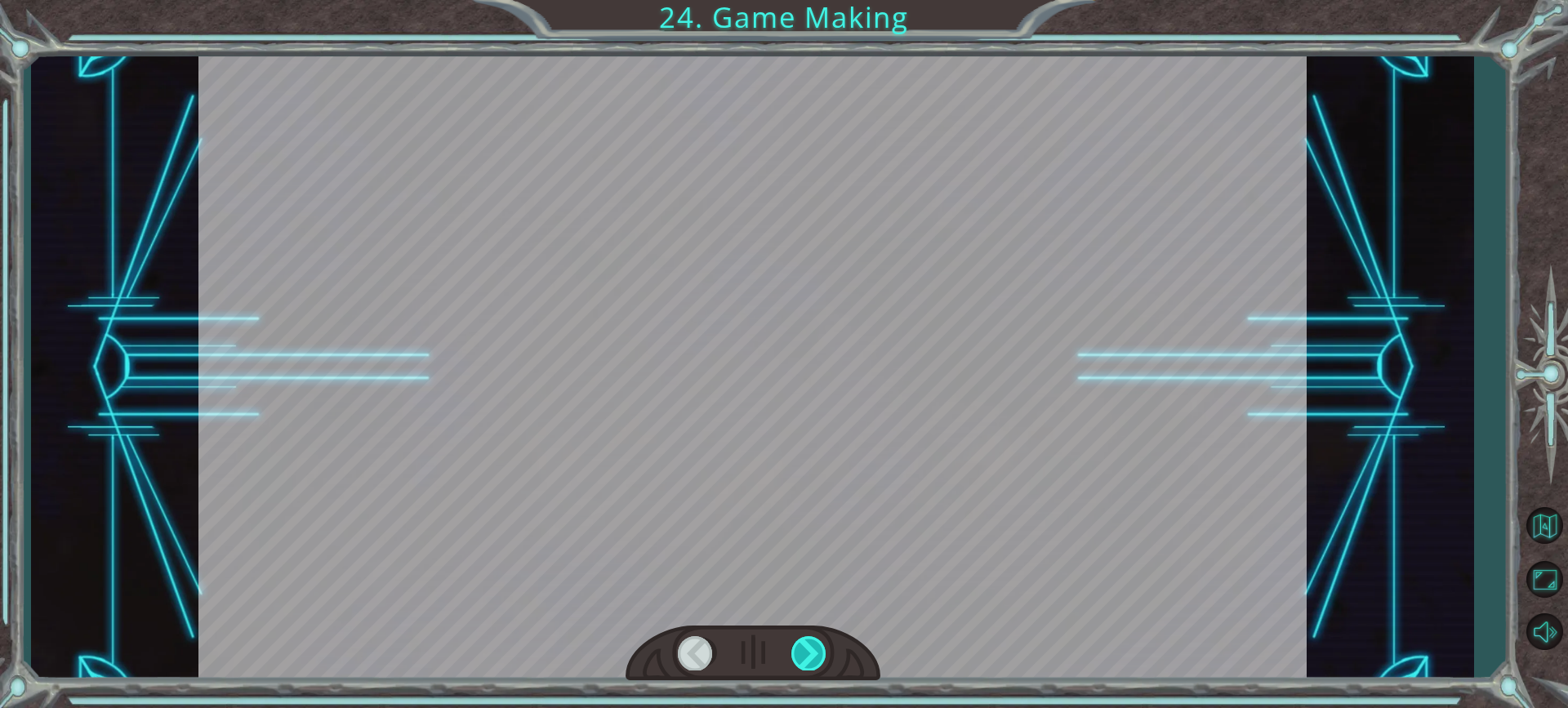
click at [806, 646] on div at bounding box center [809, 652] width 36 height 34
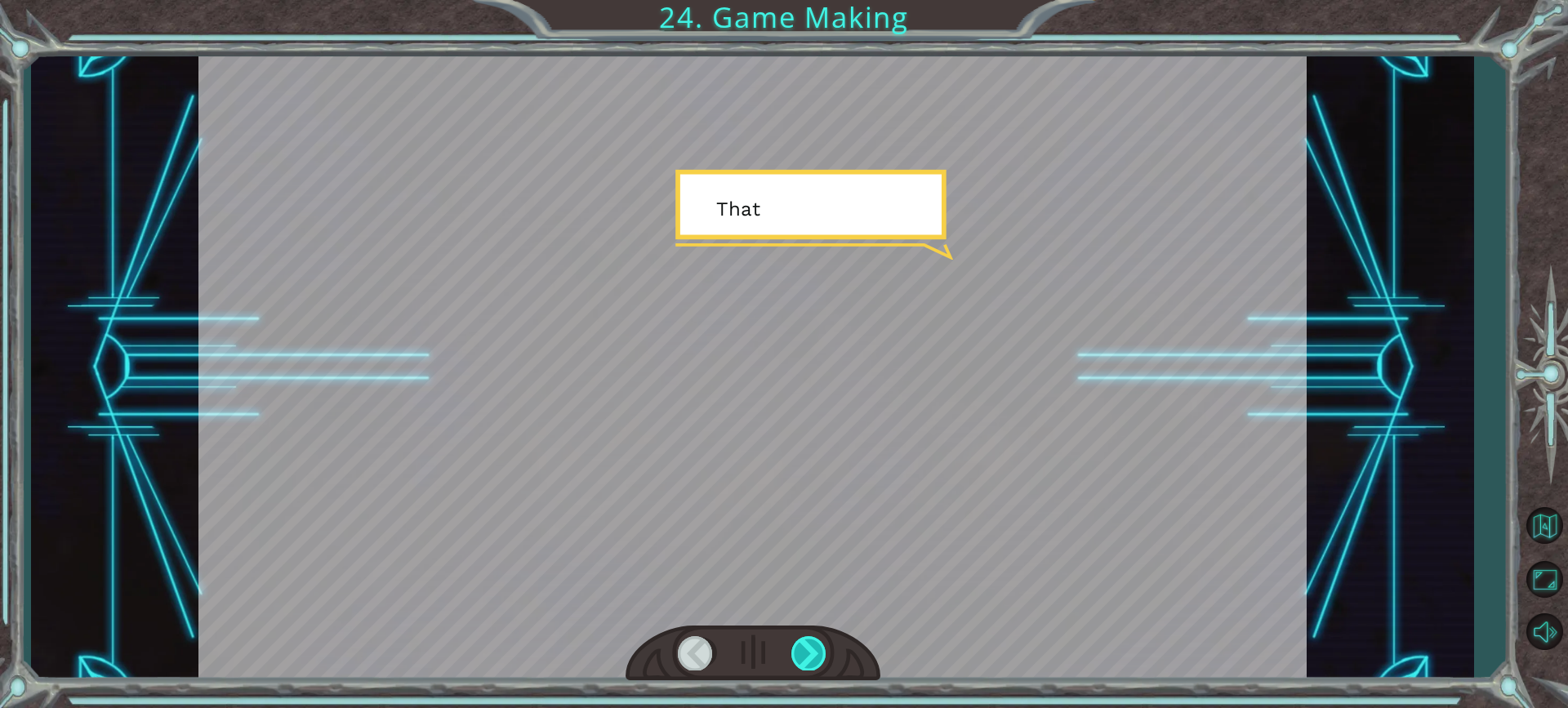
click at [806, 646] on div at bounding box center [809, 652] width 36 height 34
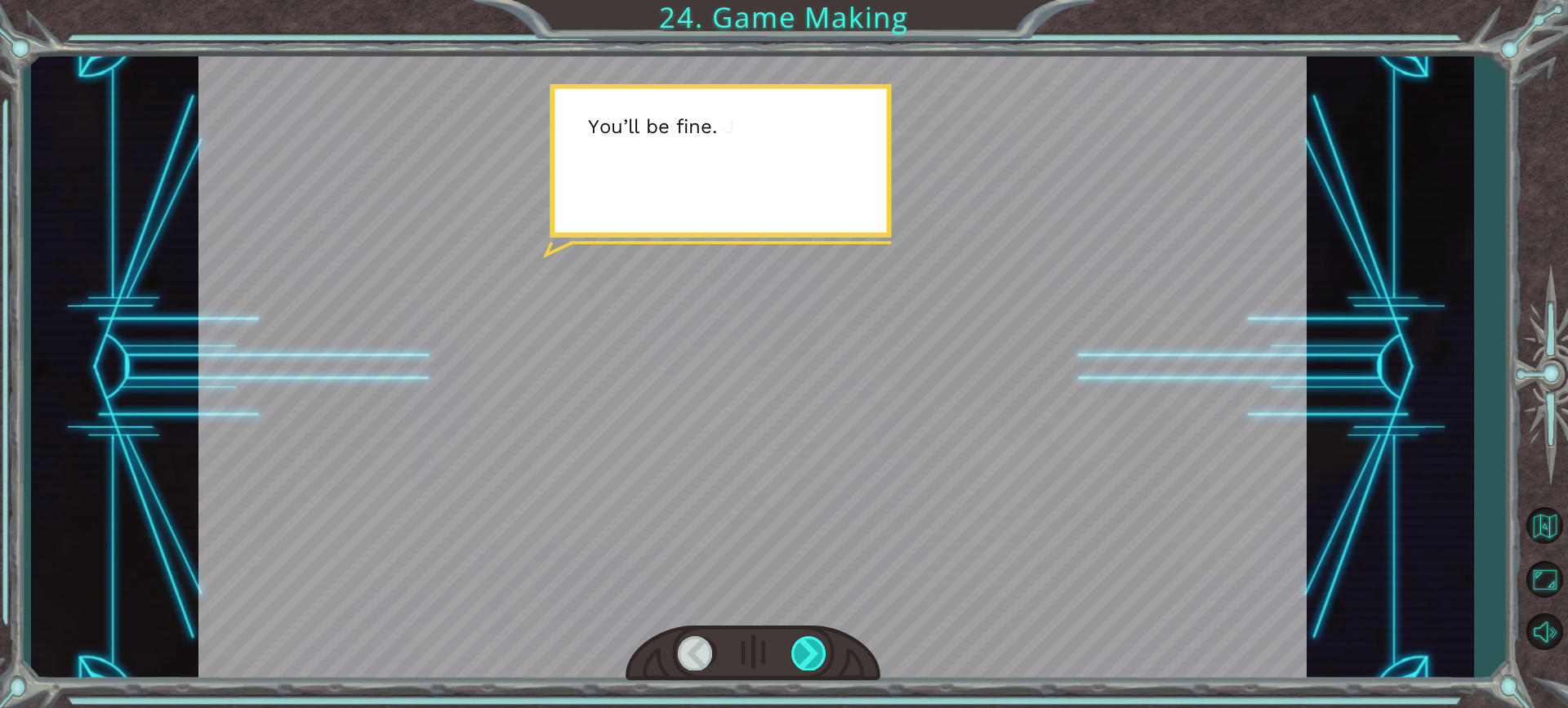
click at [806, 646] on div at bounding box center [809, 652] width 36 height 34
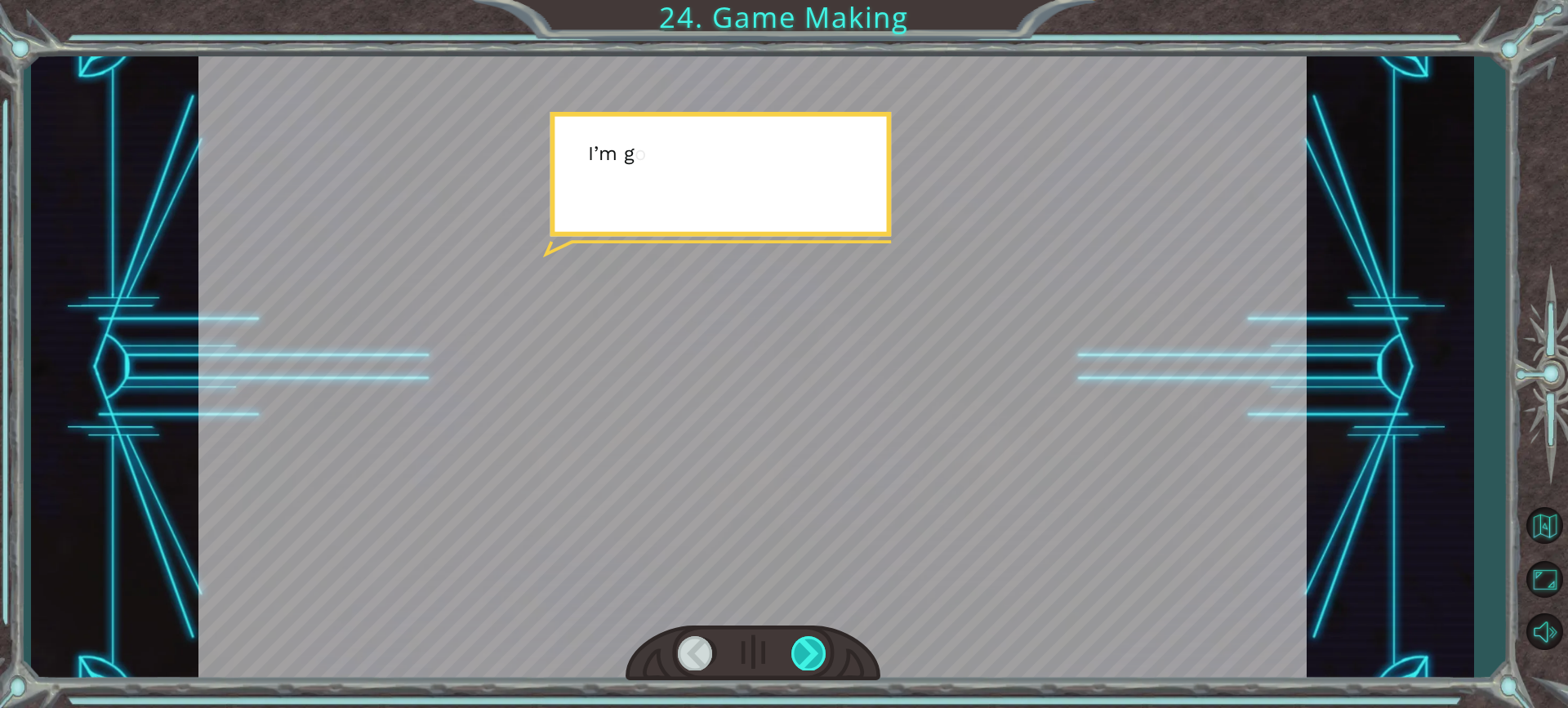
click at [806, 646] on div at bounding box center [809, 652] width 36 height 34
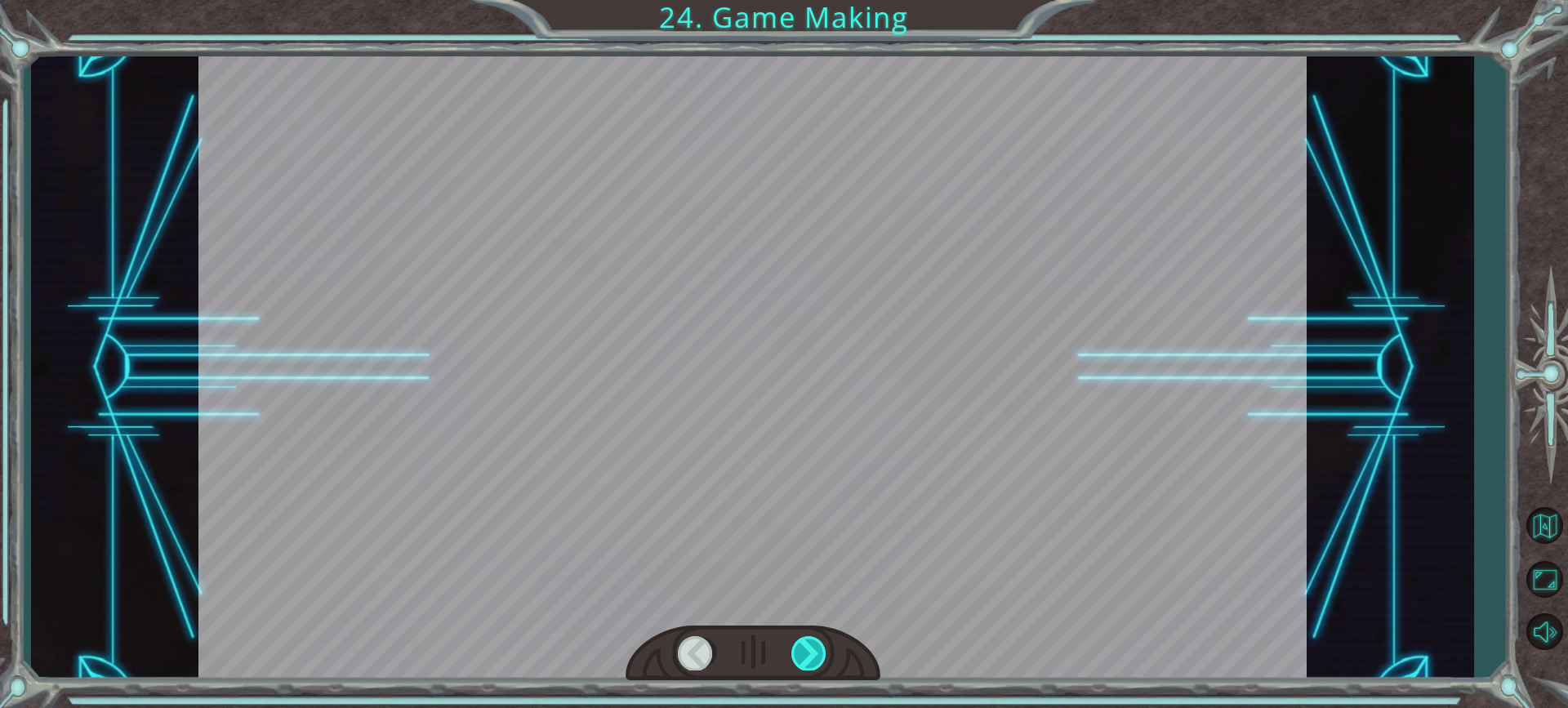
click at [806, 646] on div at bounding box center [809, 652] width 36 height 34
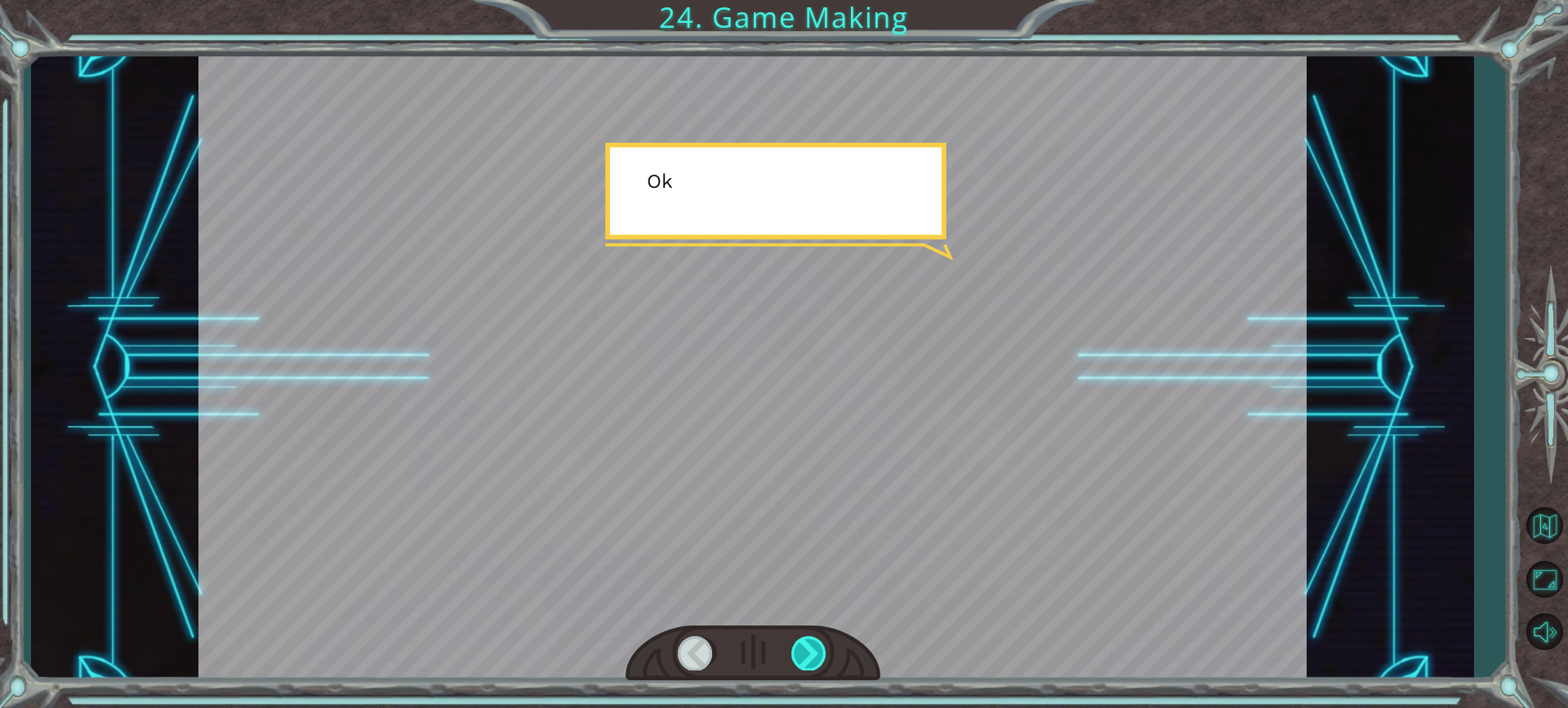
click at [806, 646] on div at bounding box center [809, 652] width 36 height 34
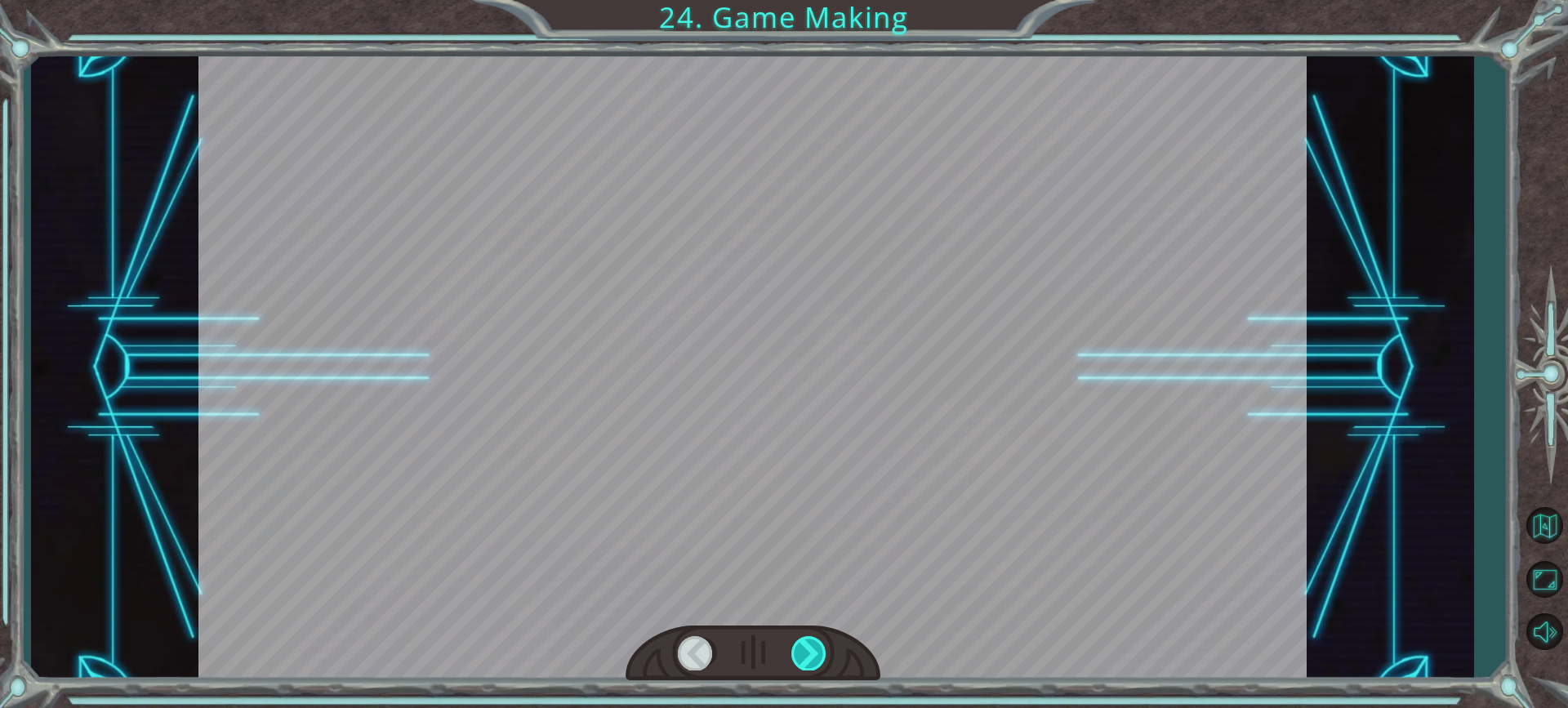
click at [806, 646] on div at bounding box center [809, 652] width 36 height 34
click at [806, 0] on div "T h e r e ’ s a h u g e s c a r y c l o u d h e a d i n g t o w a r d s u s ! W…" at bounding box center [784, 0] width 1568 height 0
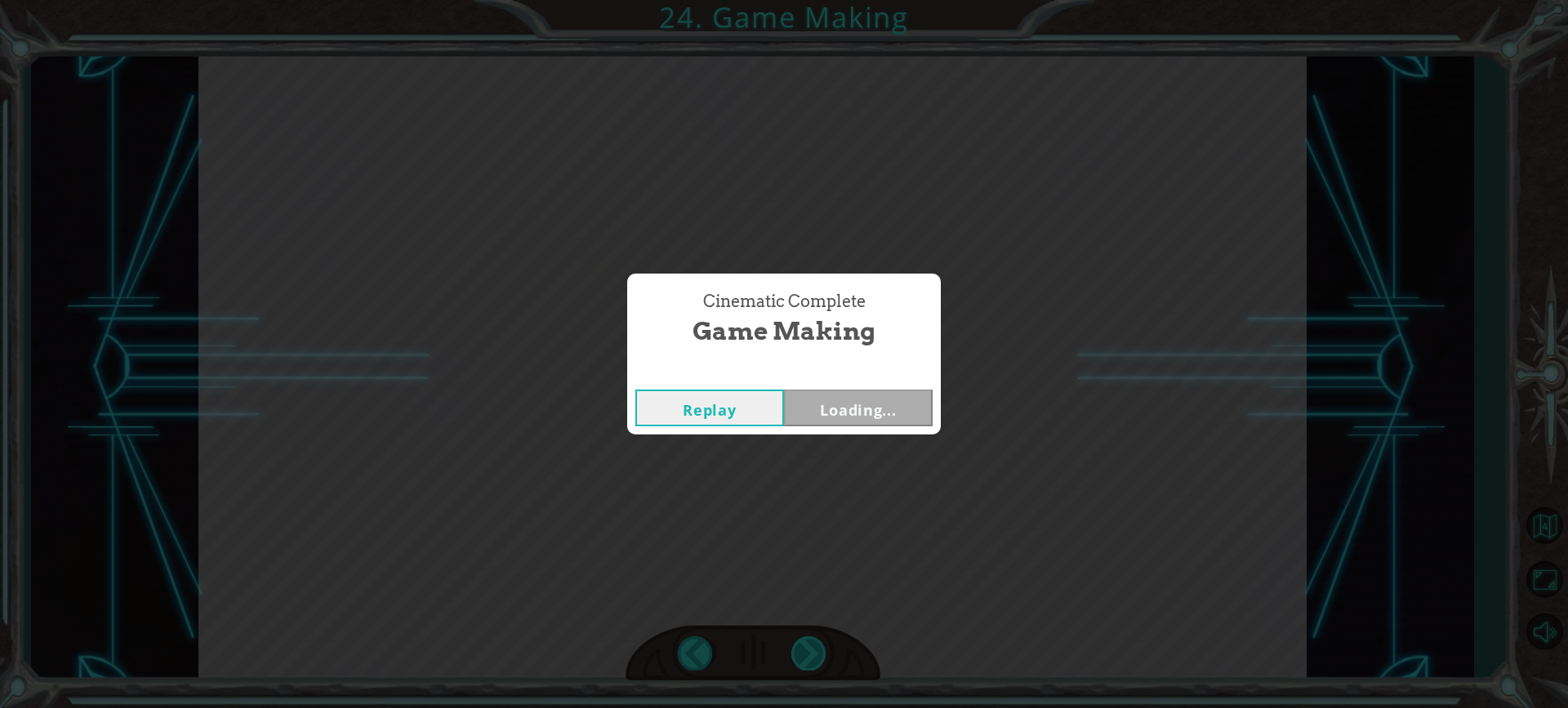
click at [806, 646] on div "Cinematic Complete Game Making Replay Loading..." at bounding box center [784, 354] width 1568 height 708
click at [861, 407] on button "Next" at bounding box center [858, 408] width 148 height 37
